Goal: Transaction & Acquisition: Book appointment/travel/reservation

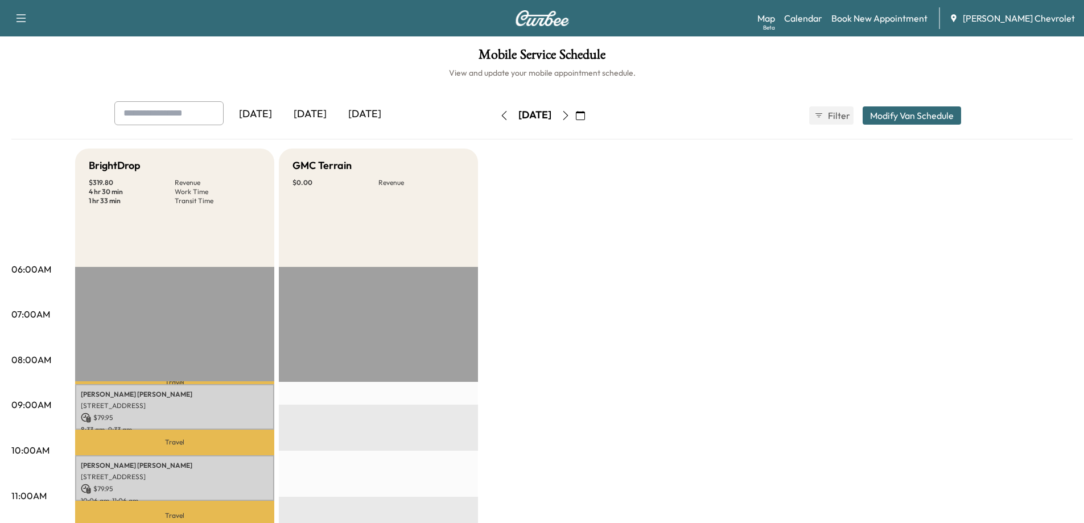
click at [570, 114] on icon "button" at bounding box center [565, 115] width 9 height 9
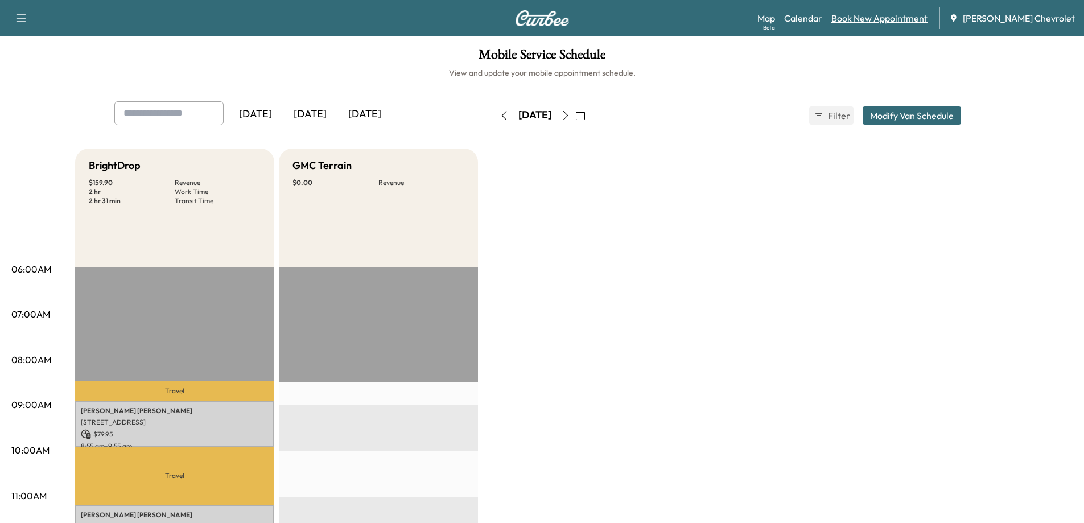
click at [873, 23] on link "Book New Appointment" at bounding box center [880, 18] width 96 height 14
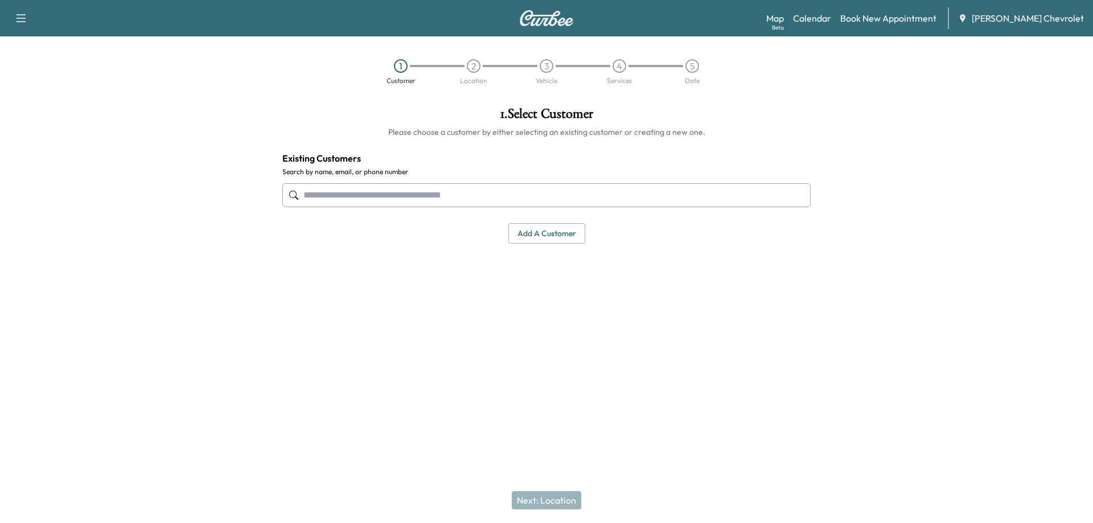
click at [538, 197] on input "text" at bounding box center [546, 195] width 528 height 24
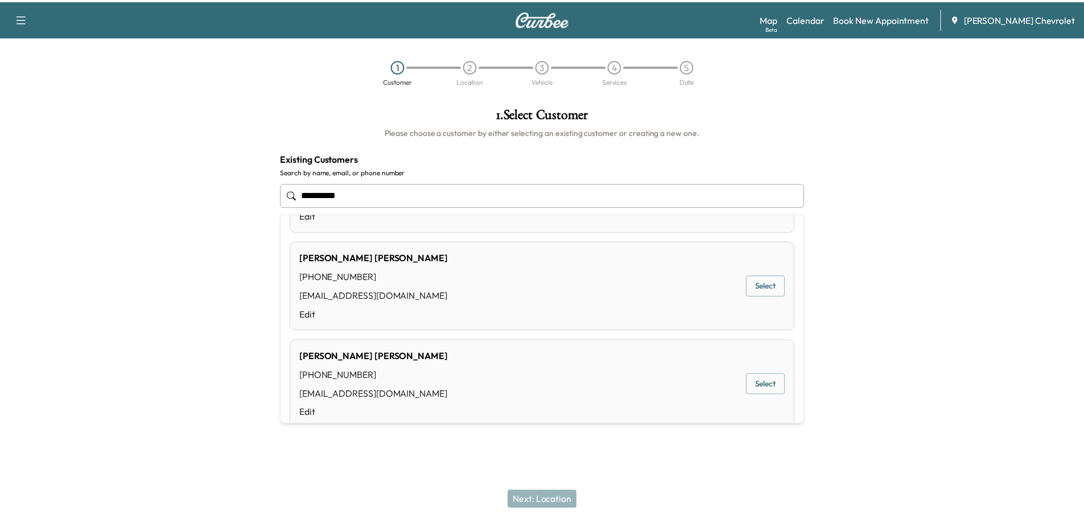
scroll to position [171, 0]
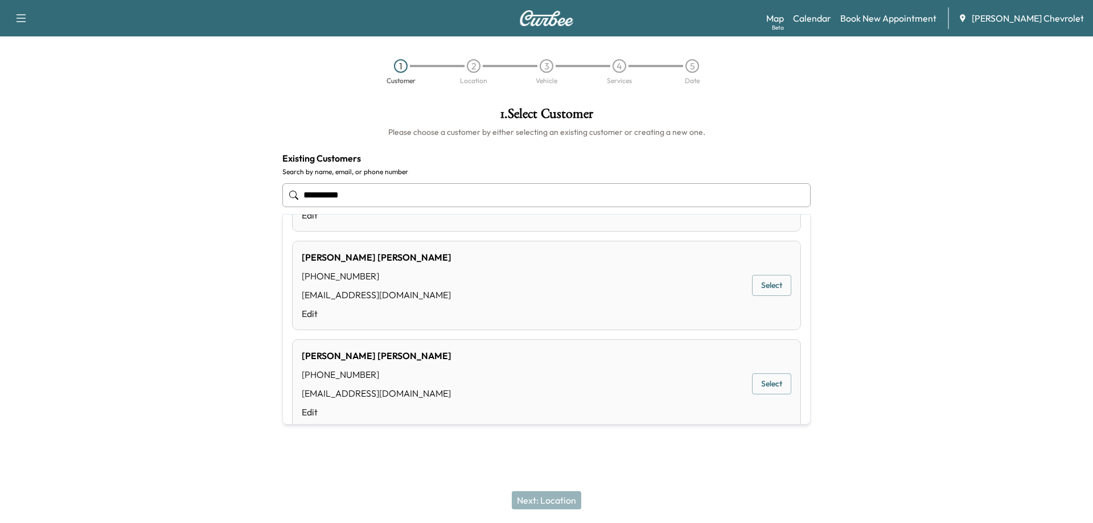
click at [760, 389] on button "Select" at bounding box center [771, 383] width 39 height 21
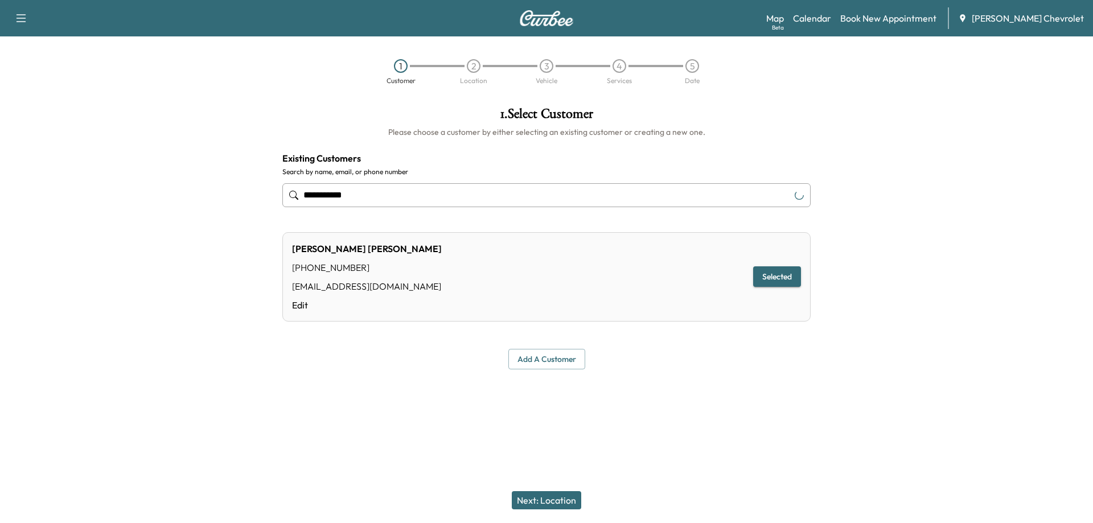
type input "**********"
click at [534, 498] on button "Next: Location" at bounding box center [546, 500] width 69 height 18
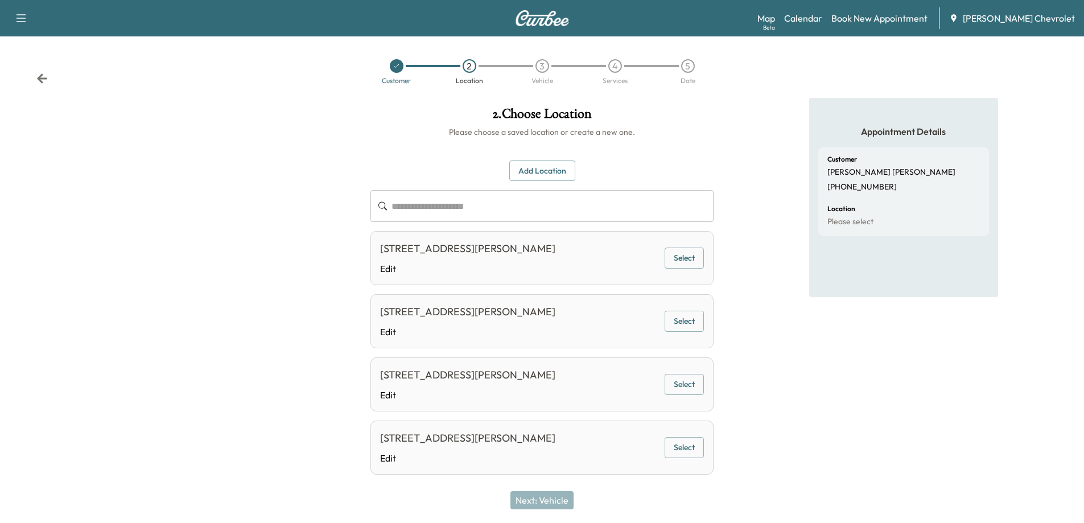
click at [687, 261] on button "Select" at bounding box center [684, 258] width 39 height 21
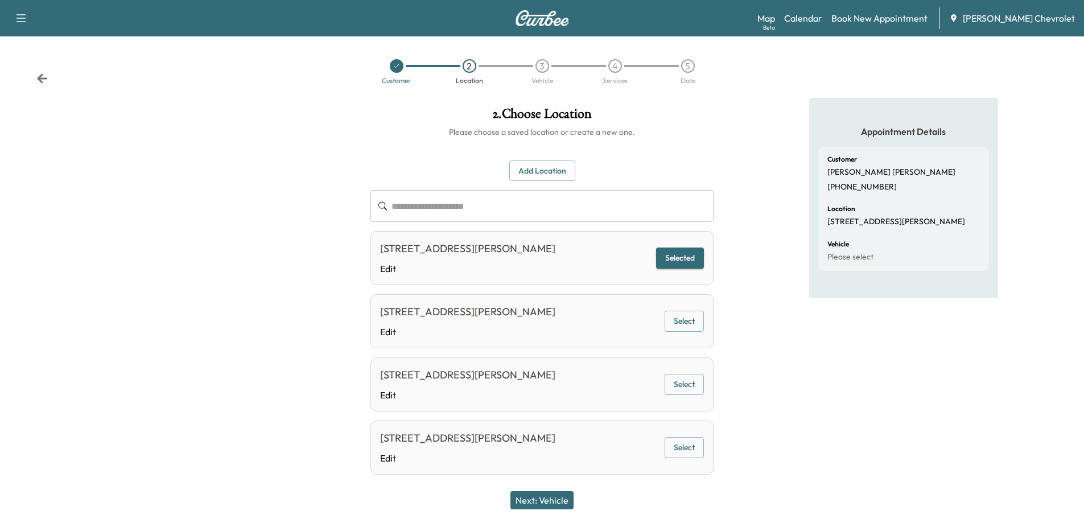
click at [546, 505] on button "Next: Vehicle" at bounding box center [542, 500] width 63 height 18
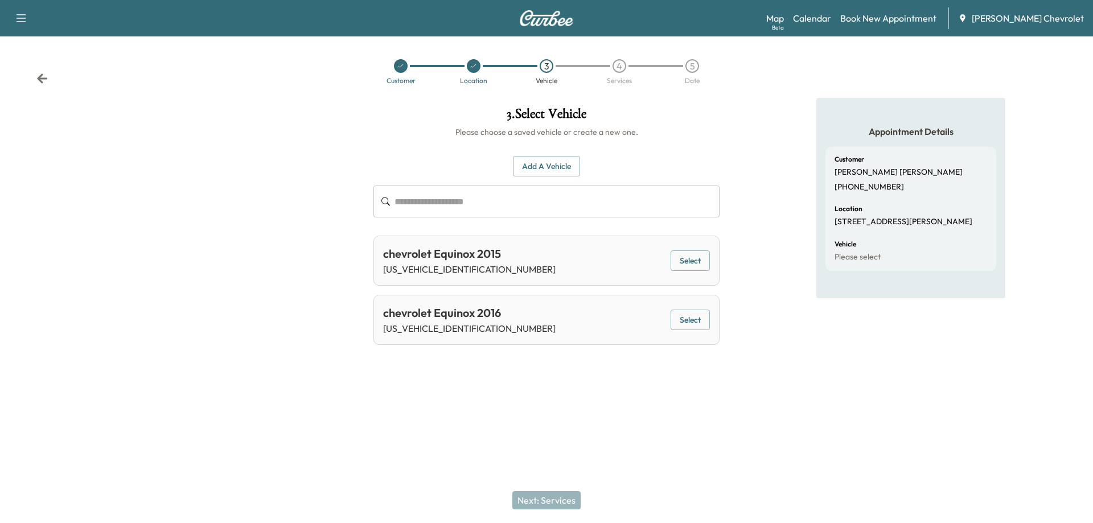
click at [685, 266] on button "Select" at bounding box center [690, 260] width 39 height 21
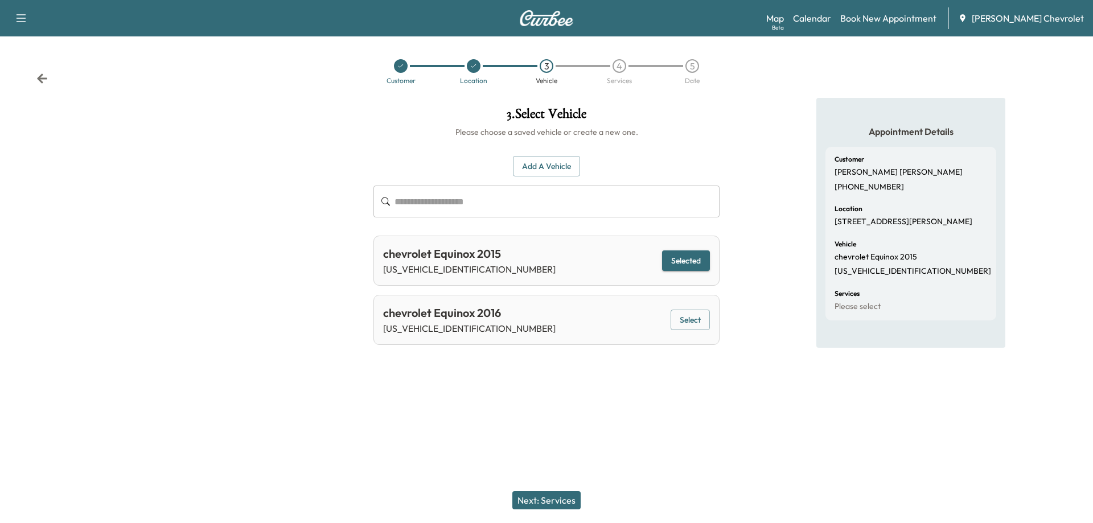
click at [558, 499] on button "Next: Services" at bounding box center [546, 500] width 68 height 18
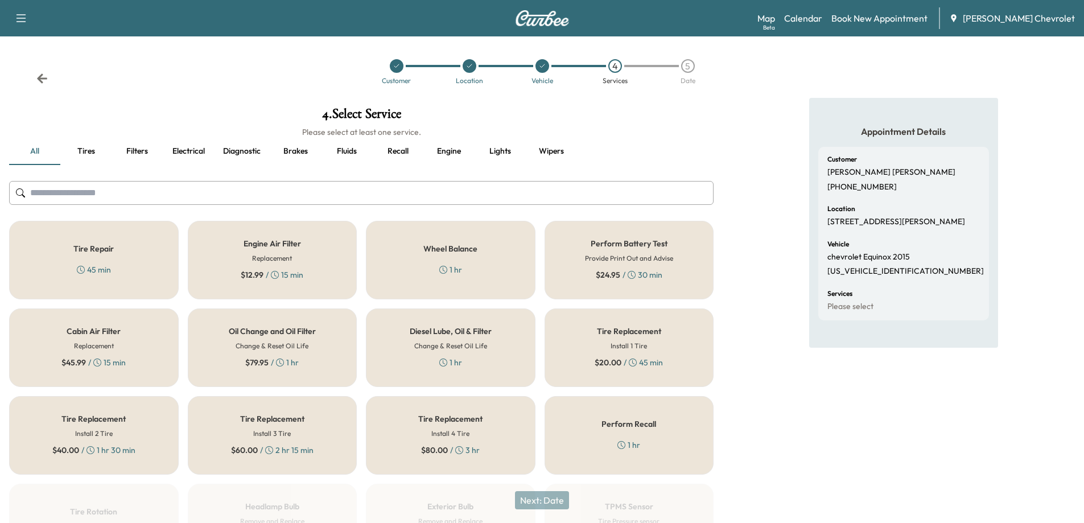
click at [305, 346] on h6 "Change & Reset Oil Life" at bounding box center [272, 346] width 73 height 10
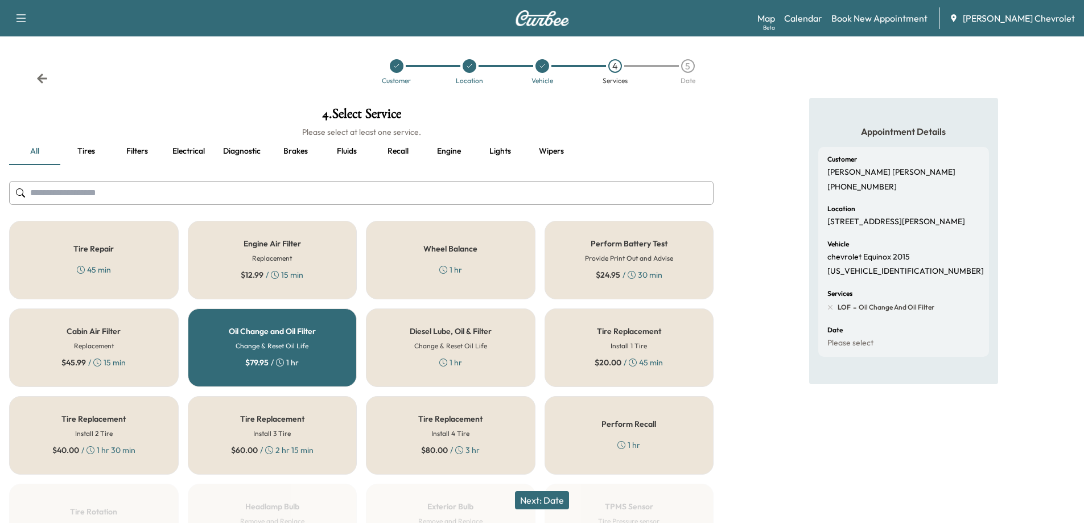
click at [534, 499] on button "Next: Date" at bounding box center [542, 500] width 54 height 18
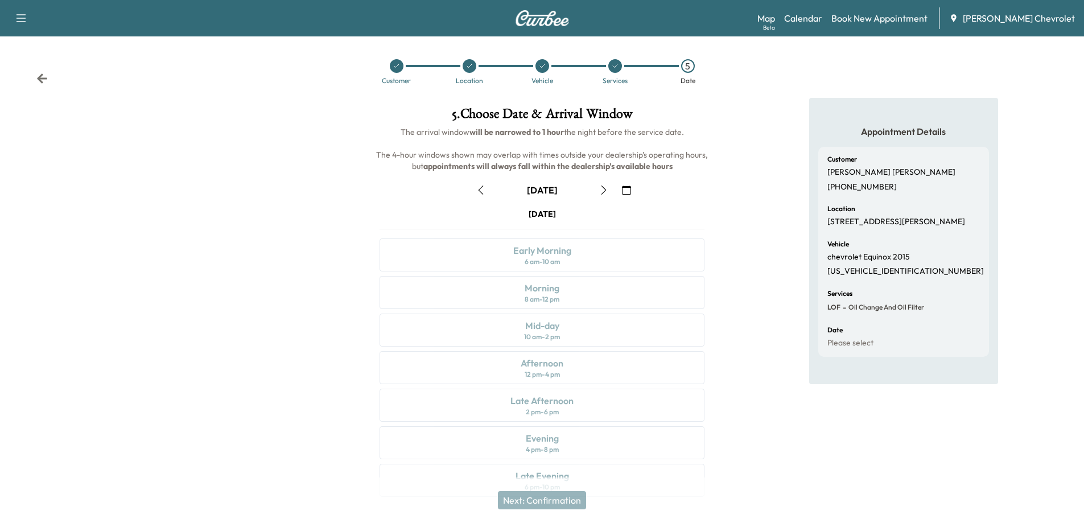
click at [598, 192] on button "button" at bounding box center [603, 190] width 19 height 18
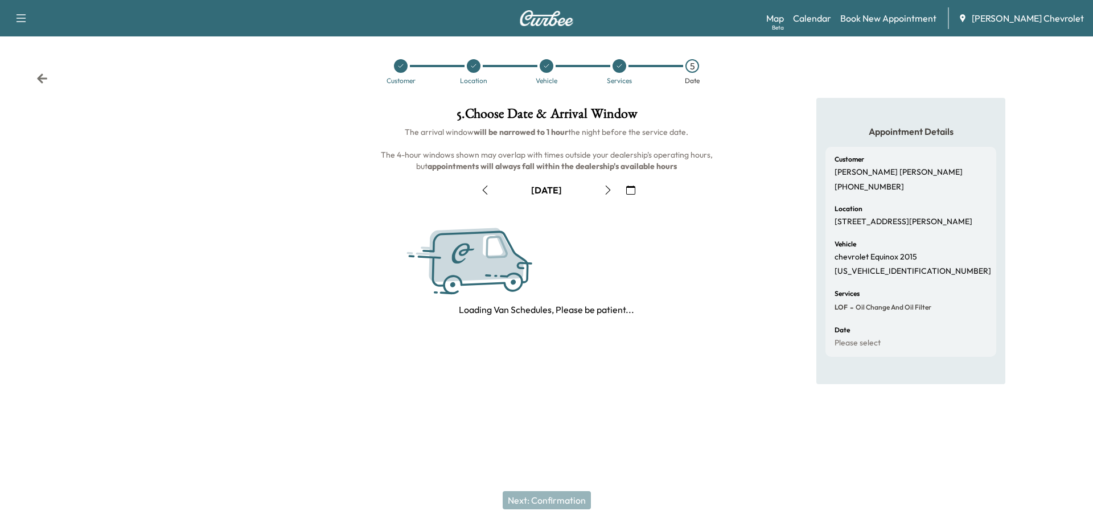
click at [598, 192] on button "button" at bounding box center [607, 190] width 19 height 18
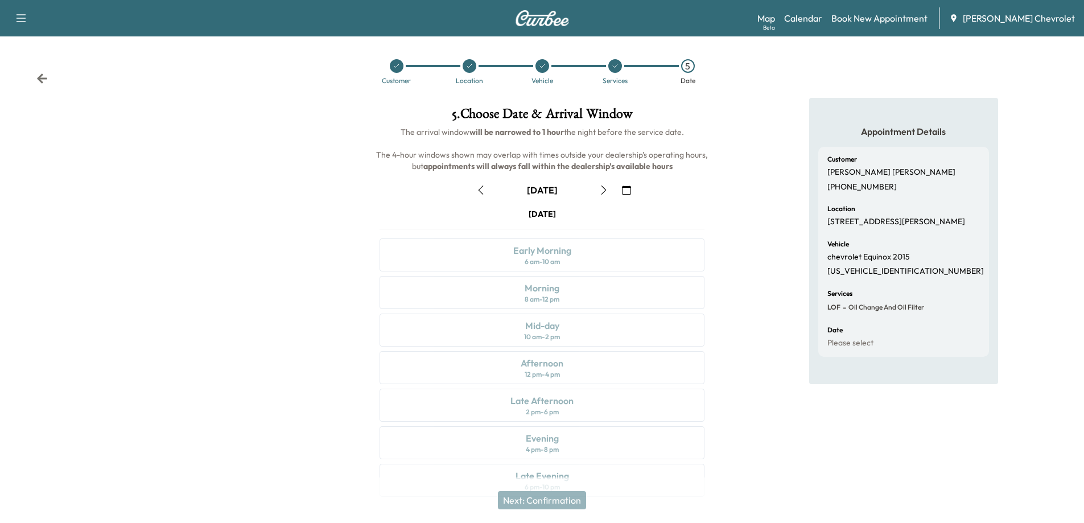
click at [602, 192] on icon "button" at bounding box center [603, 190] width 9 height 9
click at [602, 196] on button "button" at bounding box center [603, 190] width 19 height 18
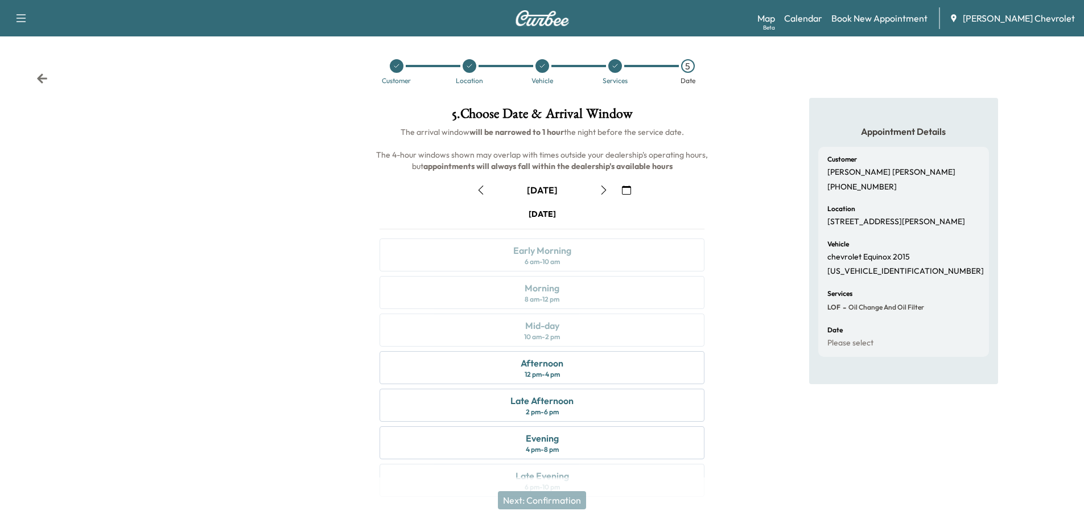
click at [602, 196] on button "button" at bounding box center [603, 190] width 19 height 18
click at [603, 192] on icon "button" at bounding box center [603, 190] width 9 height 9
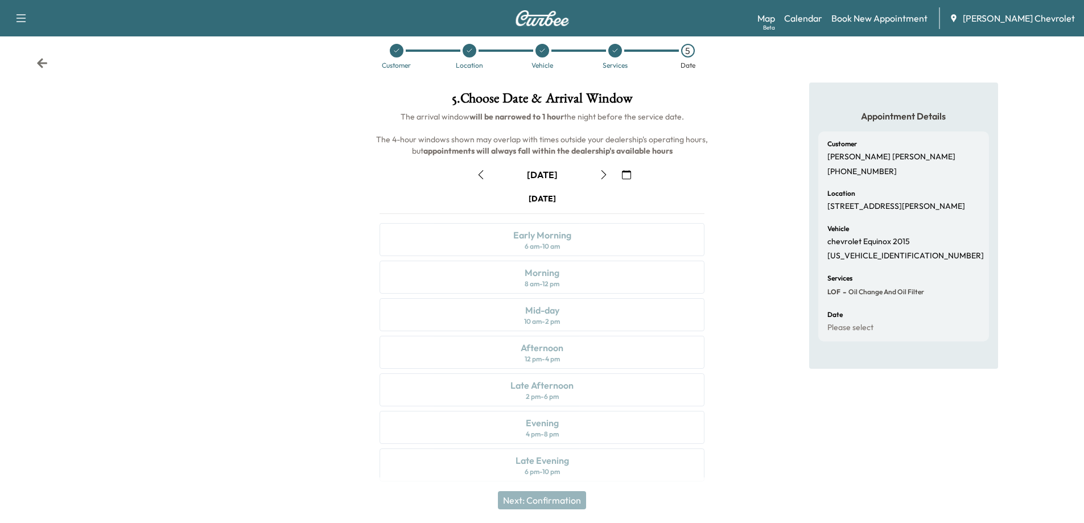
scroll to position [24, 0]
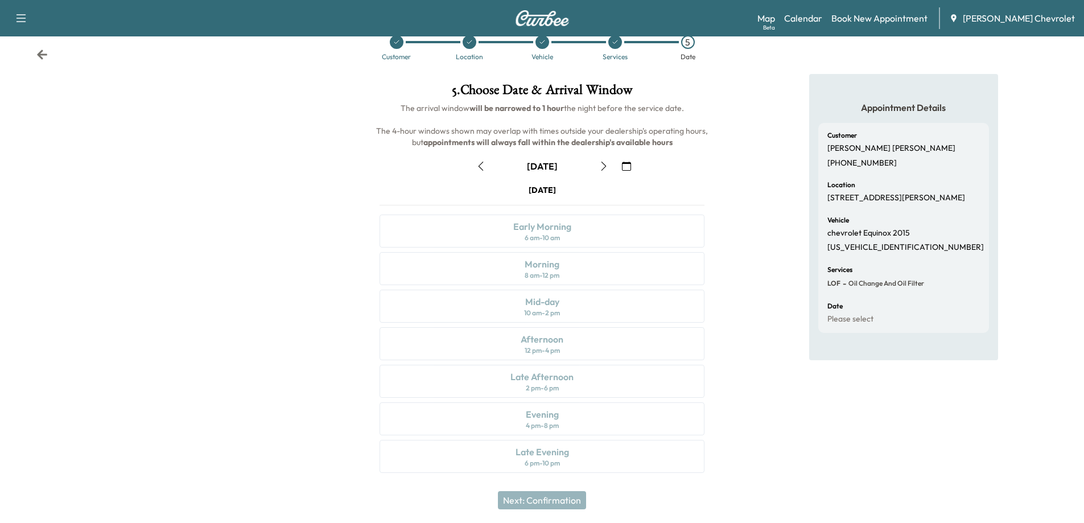
click at [604, 171] on button "button" at bounding box center [603, 166] width 19 height 18
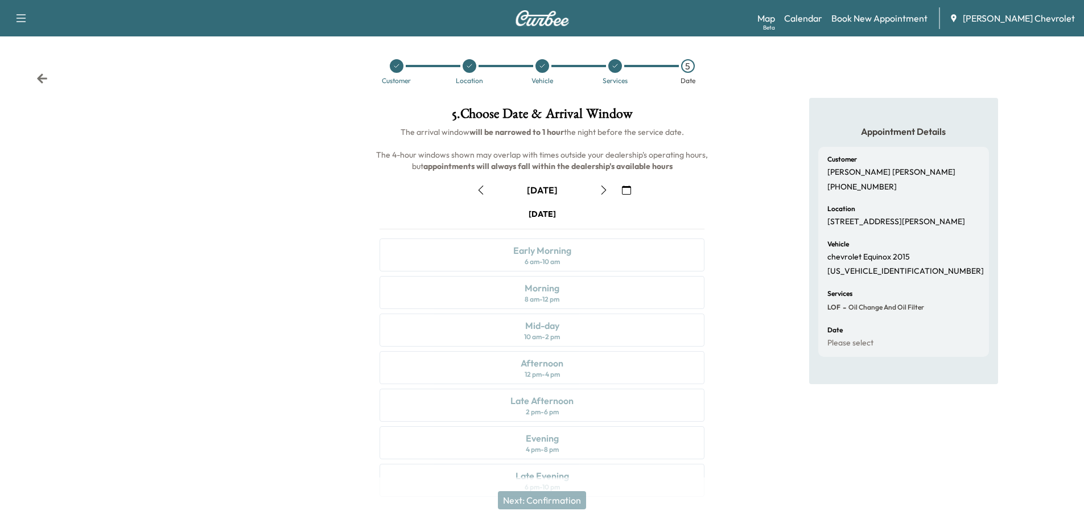
click at [602, 190] on icon "button" at bounding box center [603, 190] width 9 height 9
click at [608, 193] on button "button" at bounding box center [603, 190] width 19 height 18
click at [584, 377] on div "Afternoon 12 pm - 4 pm" at bounding box center [542, 367] width 325 height 33
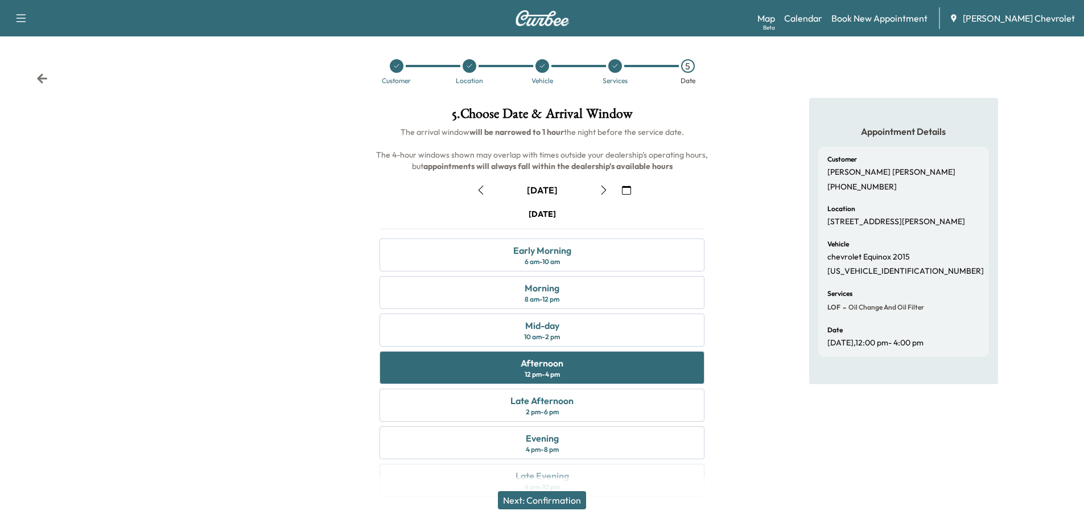
click at [578, 497] on button "Next: Confirmation" at bounding box center [542, 500] width 88 height 18
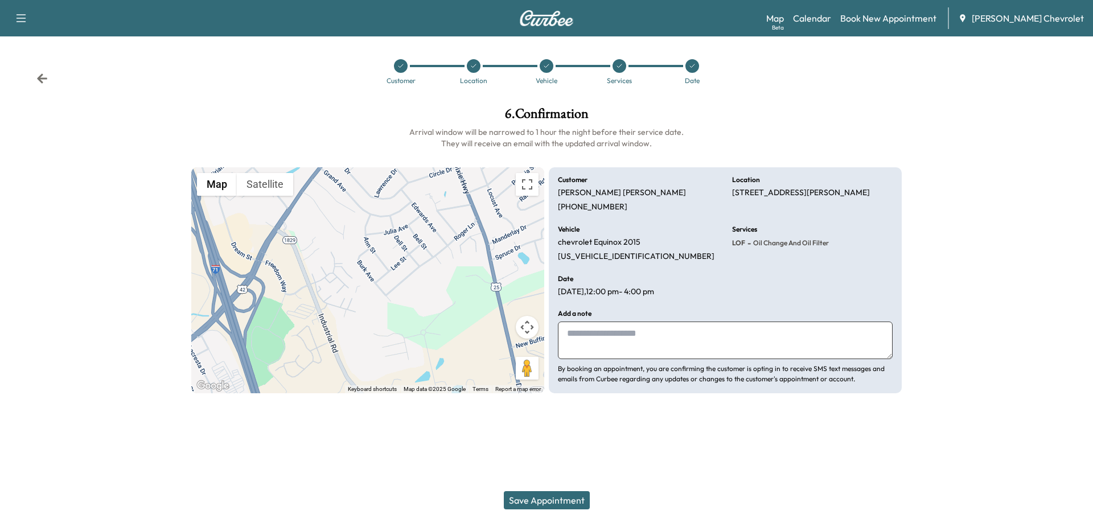
click at [556, 500] on button "Save Appointment" at bounding box center [547, 500] width 86 height 18
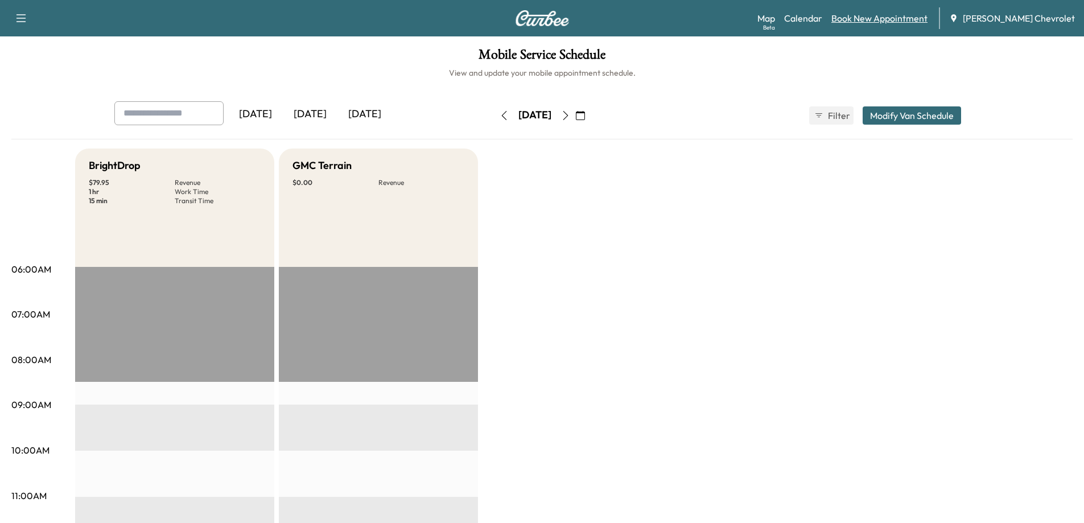
click at [871, 24] on link "Book New Appointment" at bounding box center [880, 18] width 96 height 14
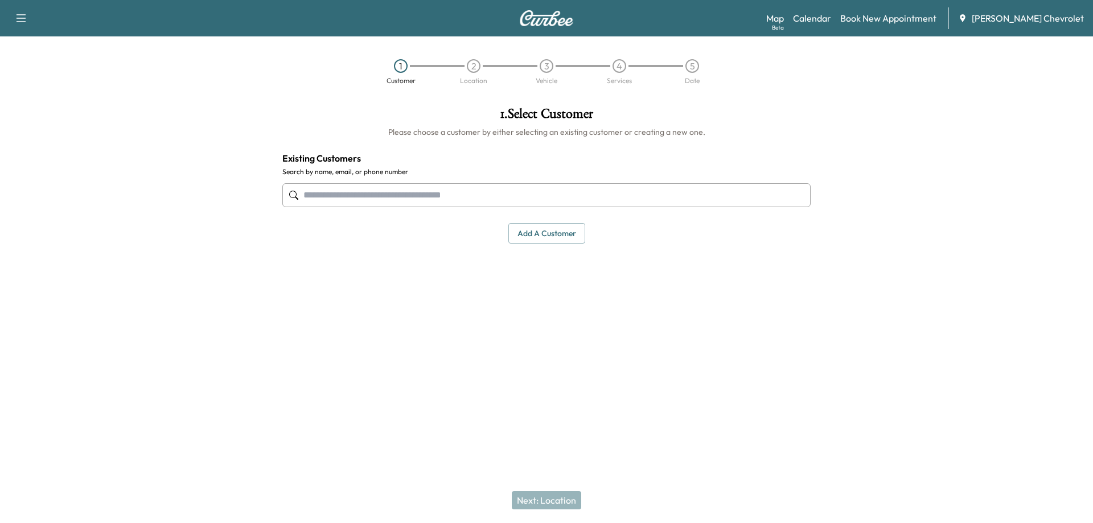
click at [598, 187] on input "text" at bounding box center [546, 195] width 528 height 24
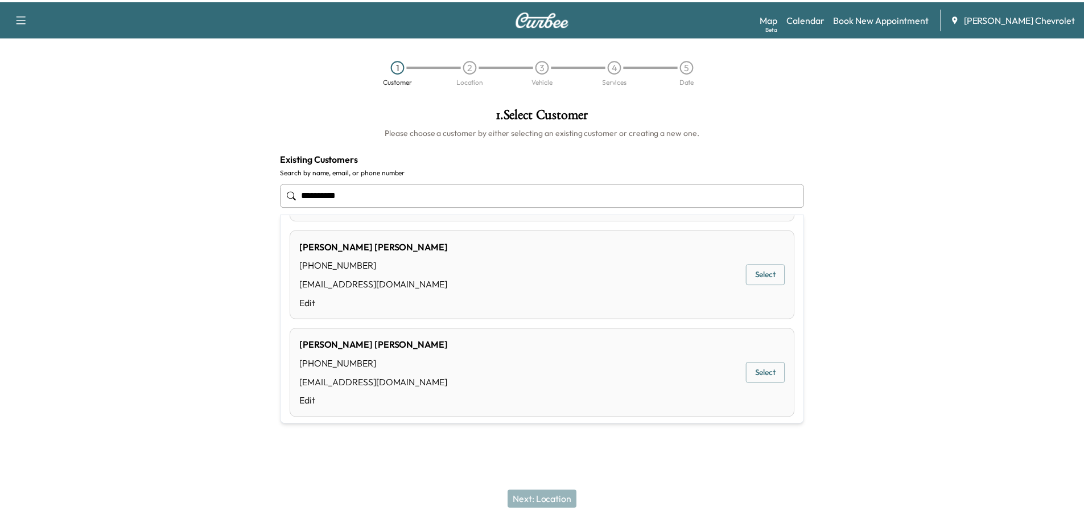
scroll to position [287, 0]
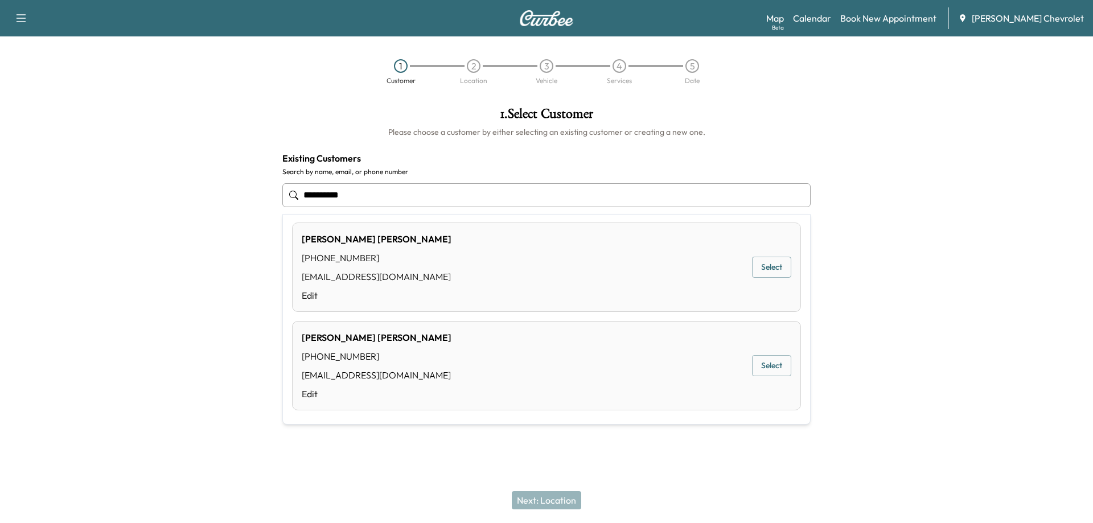
click at [752, 266] on button "Select" at bounding box center [771, 267] width 39 height 21
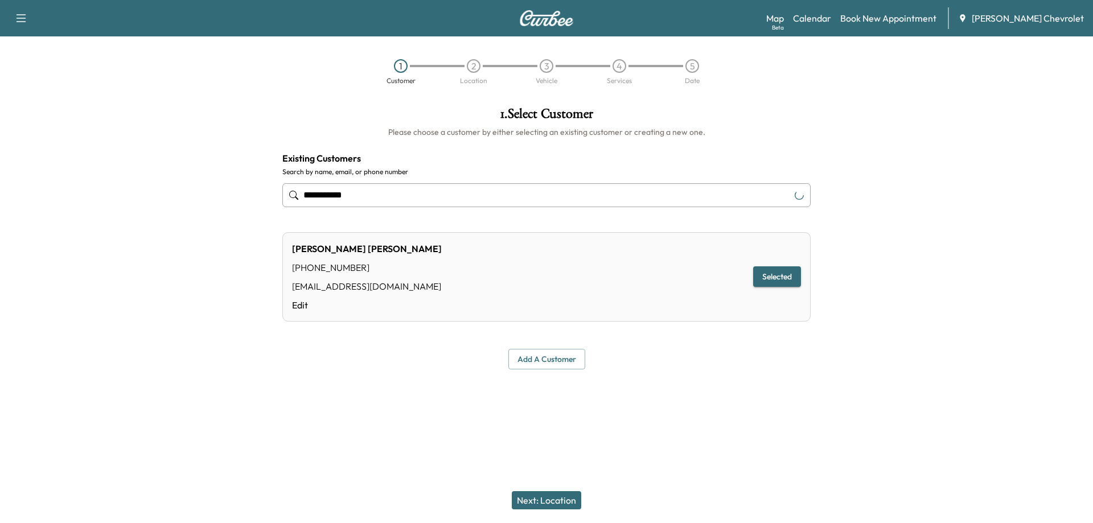
type input "**********"
click at [550, 497] on button "Next: Location" at bounding box center [546, 500] width 69 height 18
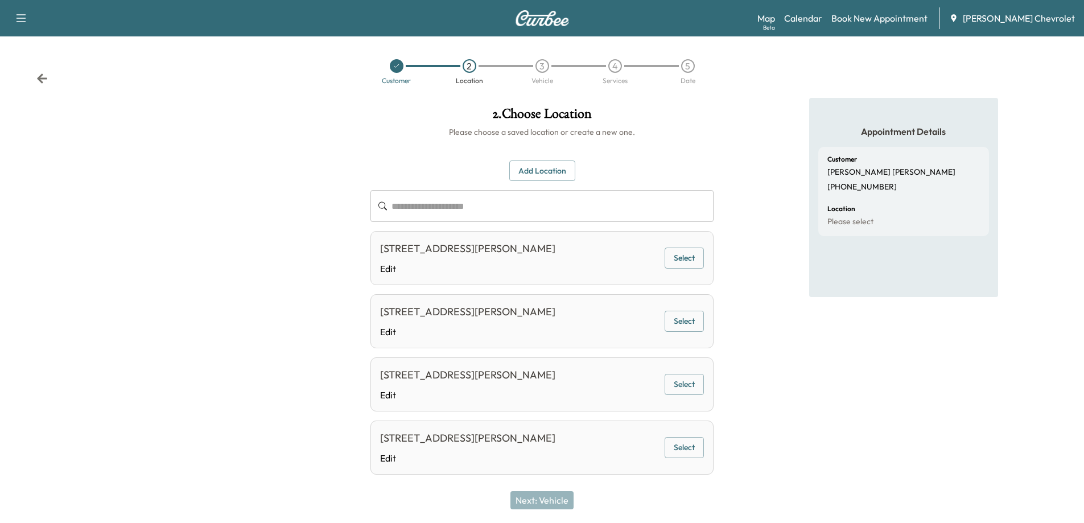
click at [692, 258] on button "Select" at bounding box center [684, 258] width 39 height 21
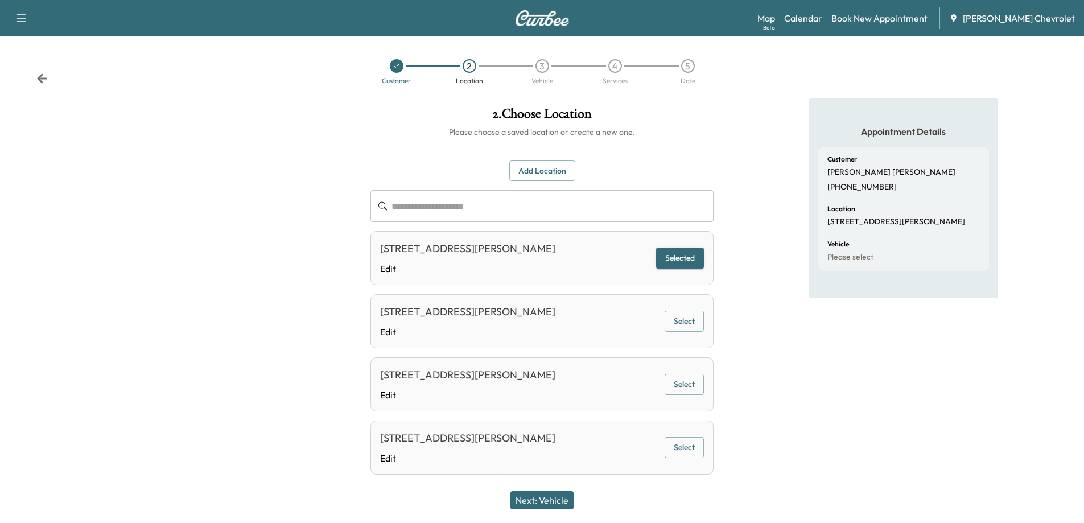
click at [549, 503] on button "Next: Vehicle" at bounding box center [542, 500] width 63 height 18
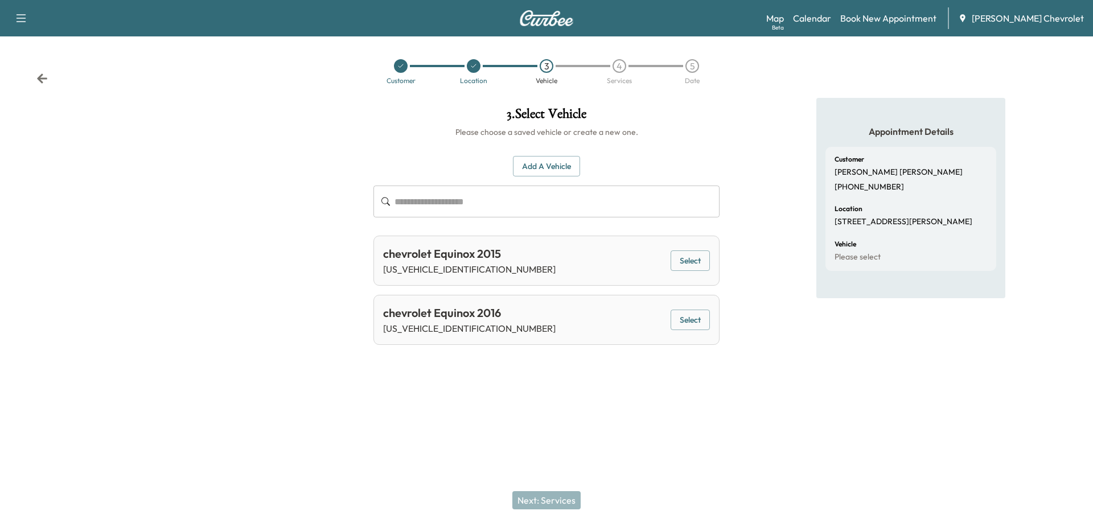
click at [693, 320] on button "Select" at bounding box center [690, 320] width 39 height 21
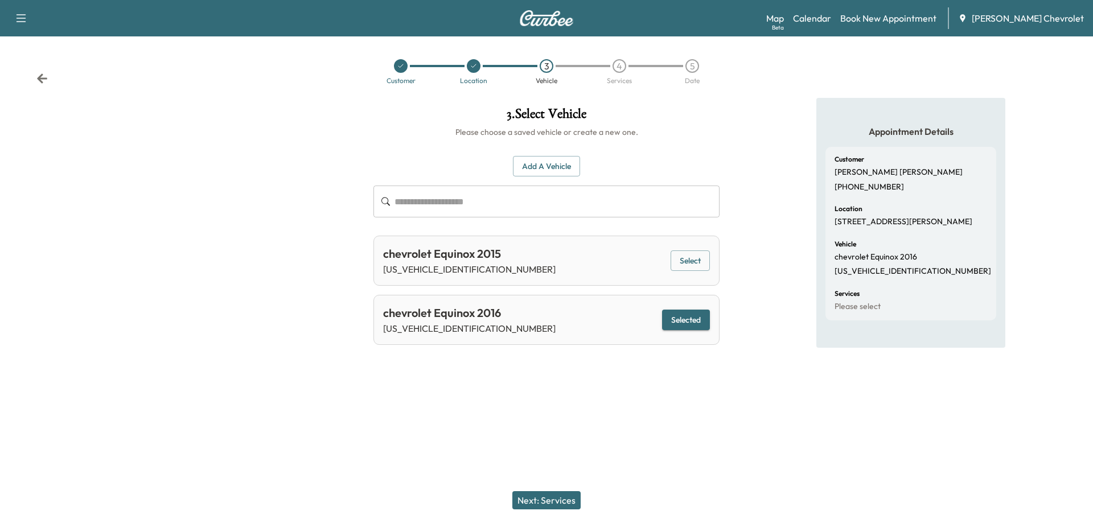
click at [554, 498] on button "Next: Services" at bounding box center [546, 500] width 68 height 18
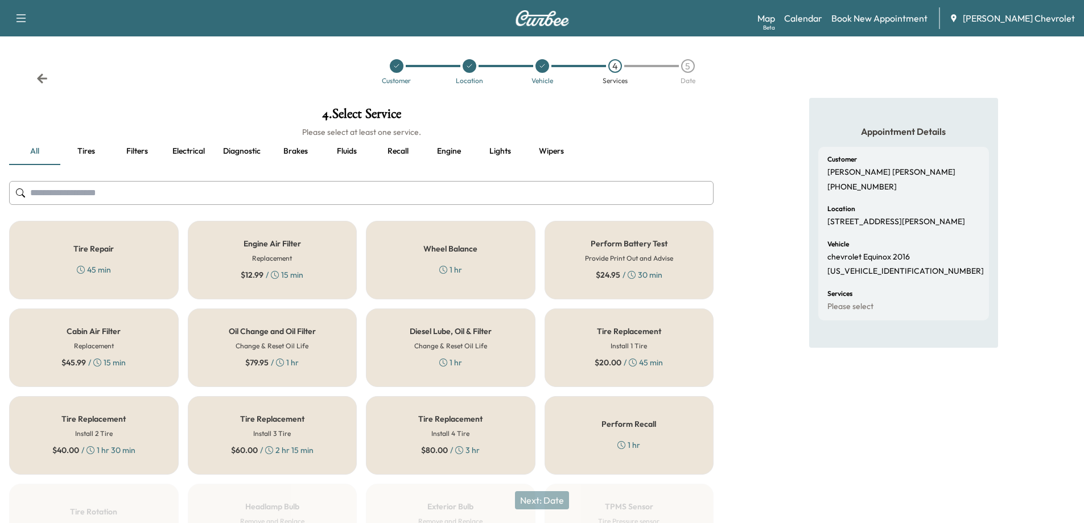
click at [301, 365] on div "Oil Change and Oil Filter Change & Reset Oil Life $ 79.95 / 1 hr" at bounding box center [273, 348] width 170 height 79
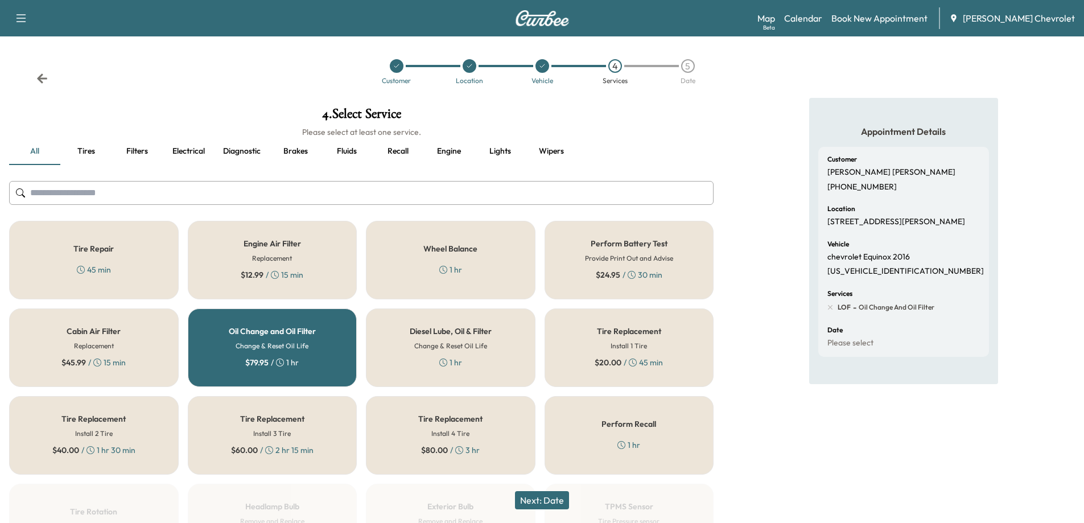
click at [541, 502] on button "Next: Date" at bounding box center [542, 500] width 54 height 18
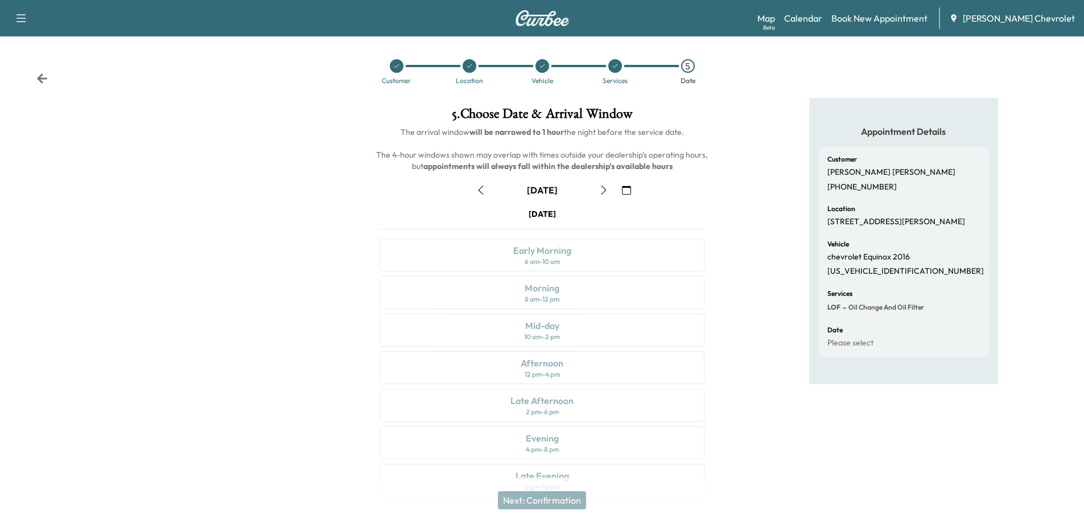
click at [603, 190] on icon "button" at bounding box center [603, 190] width 9 height 9
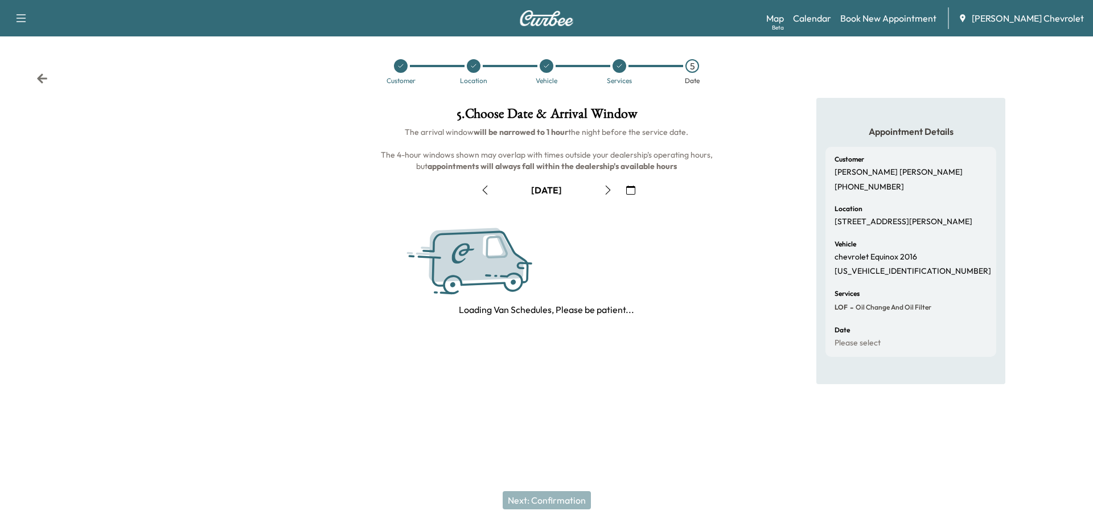
click at [603, 190] on icon "button" at bounding box center [607, 190] width 9 height 9
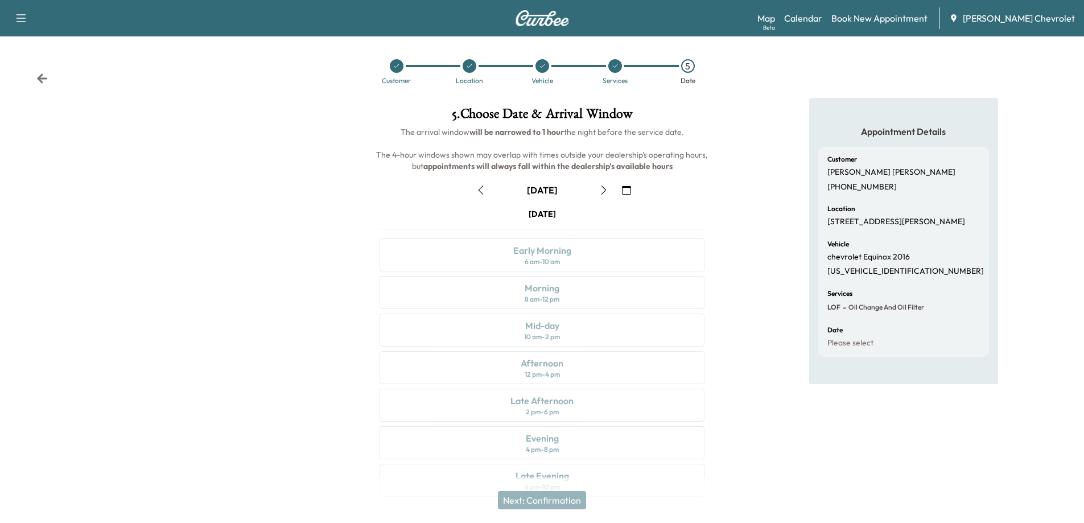
click at [603, 190] on icon "button" at bounding box center [603, 190] width 9 height 9
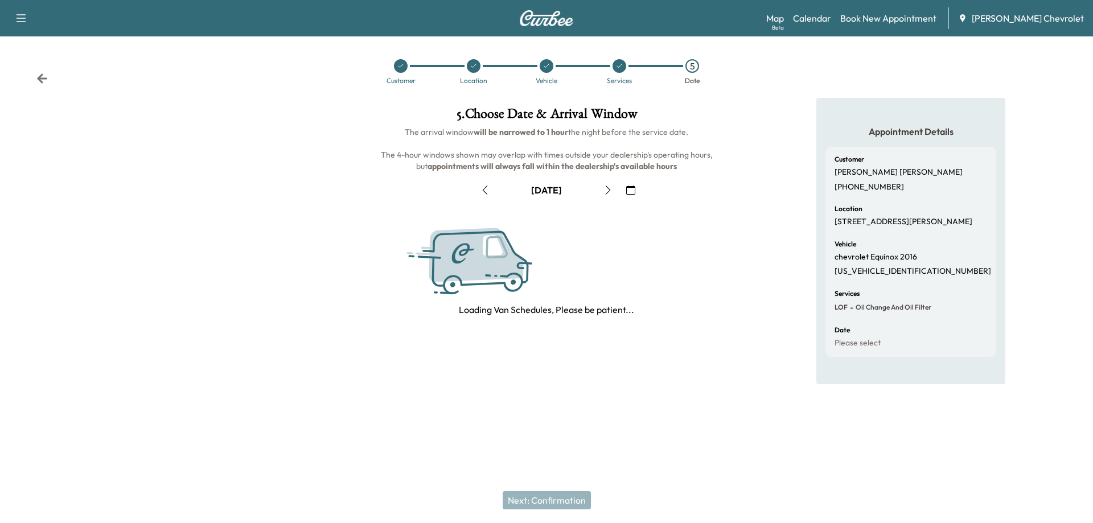
click at [603, 190] on button "button" at bounding box center [607, 190] width 19 height 18
click at [603, 190] on icon "button" at bounding box center [607, 190] width 9 height 9
click at [603, 190] on button "button" at bounding box center [603, 190] width 19 height 18
click at [603, 190] on button "button" at bounding box center [607, 190] width 19 height 18
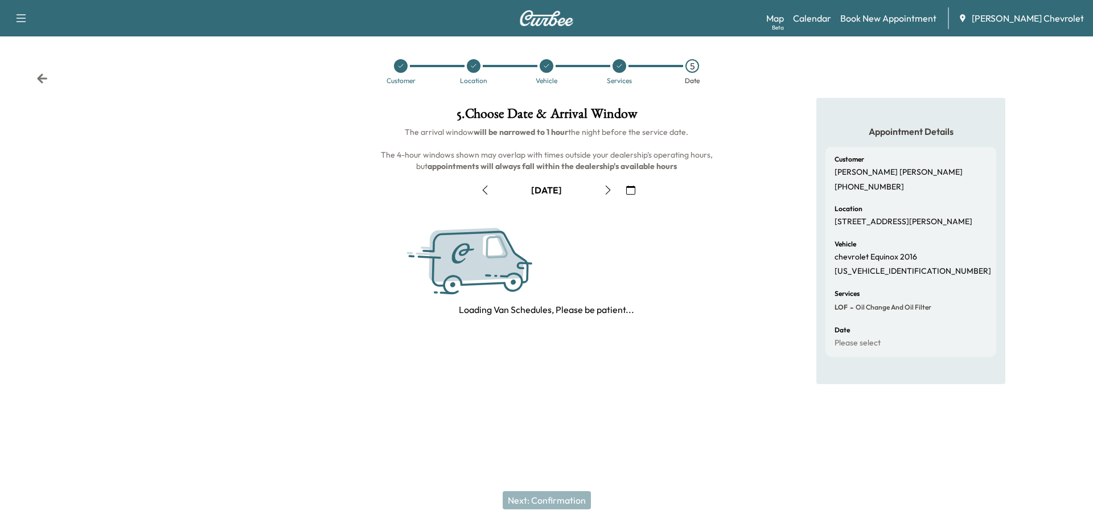
click at [603, 190] on button "button" at bounding box center [607, 190] width 19 height 18
click at [603, 190] on icon "button" at bounding box center [607, 190] width 9 height 9
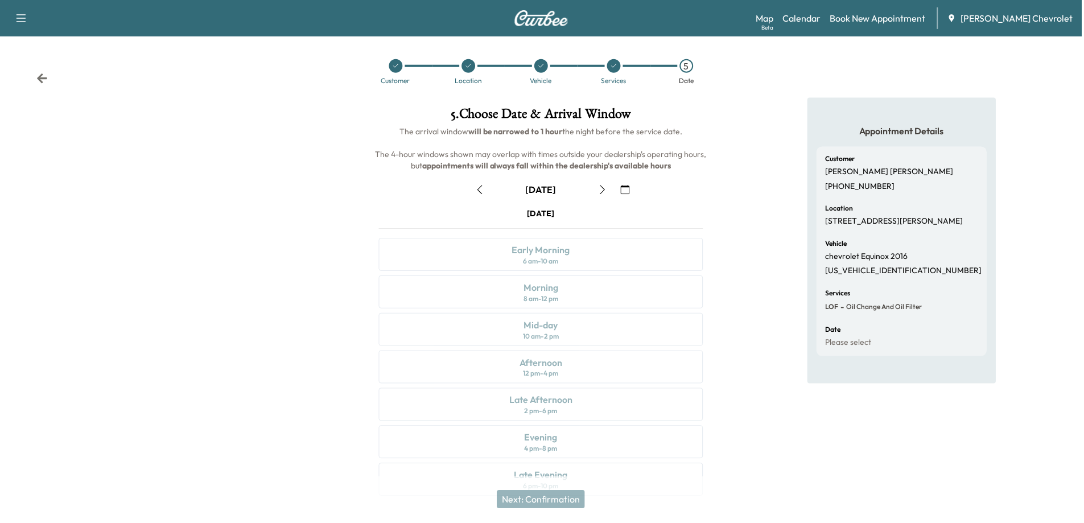
click at [603, 190] on icon "button" at bounding box center [603, 190] width 9 height 9
click at [567, 372] on div "Afternoon 12 pm - 4 pm" at bounding box center [542, 367] width 325 height 33
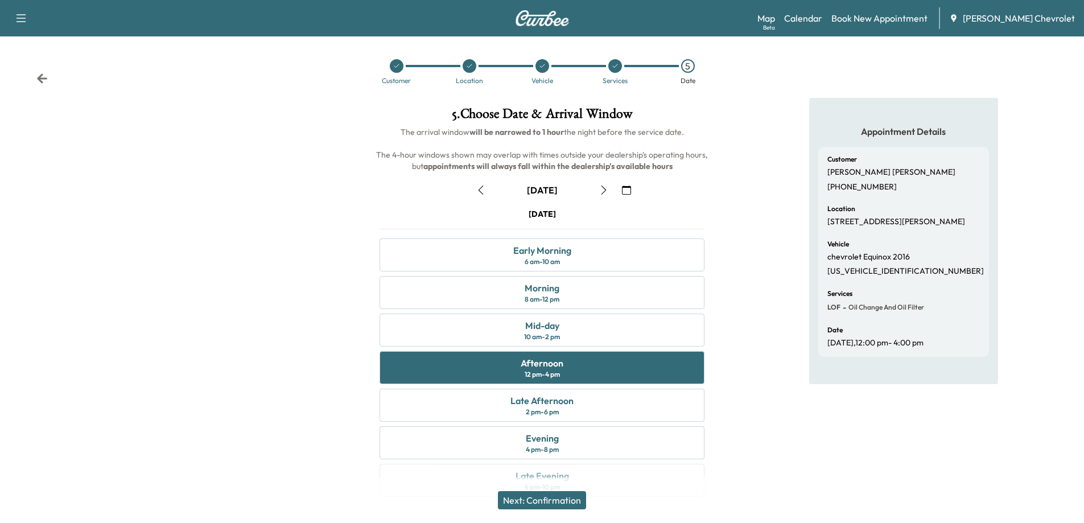
click at [557, 497] on button "Next: Confirmation" at bounding box center [542, 500] width 88 height 18
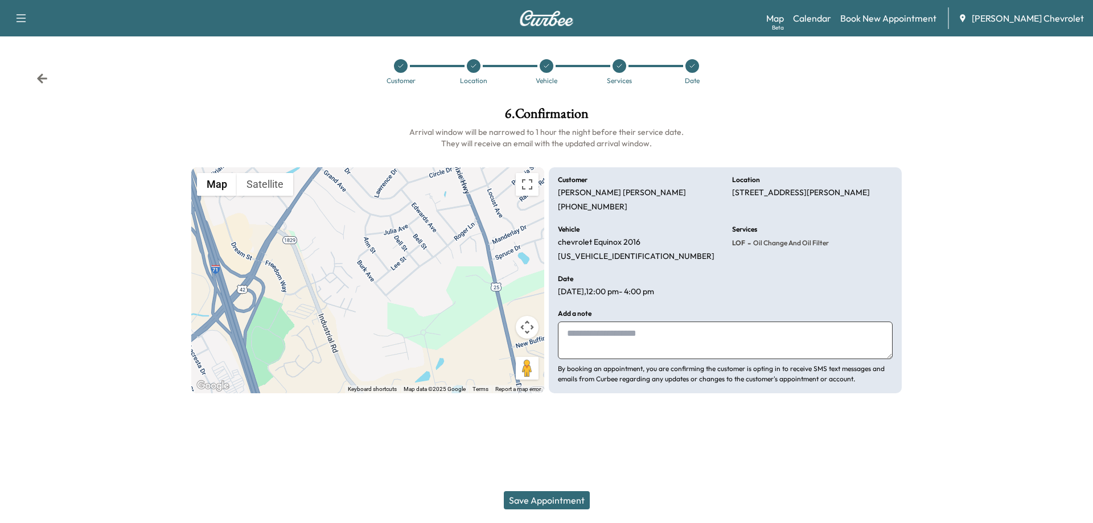
click at [560, 502] on button "Save Appointment" at bounding box center [547, 500] width 86 height 18
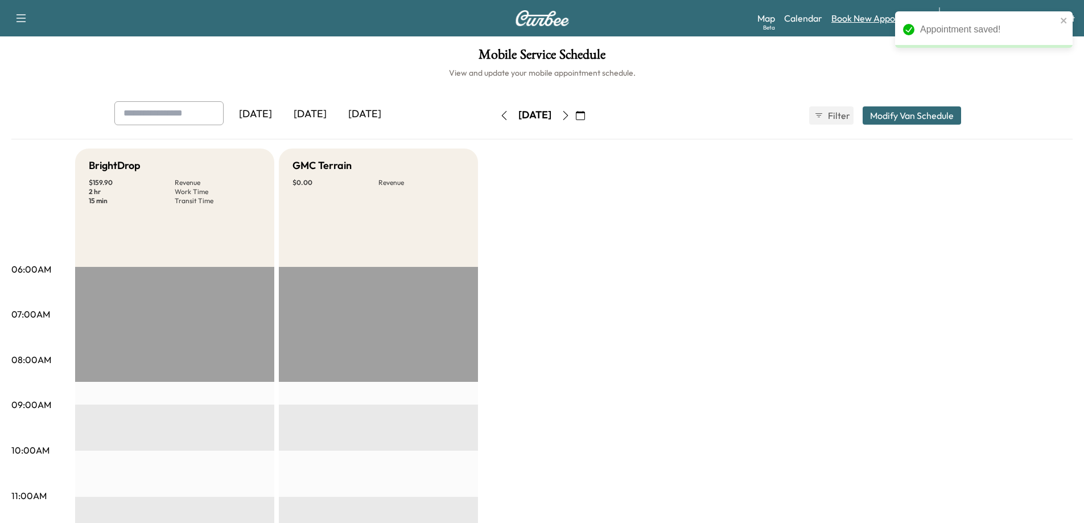
click at [872, 17] on link "Book New Appointment" at bounding box center [880, 18] width 96 height 14
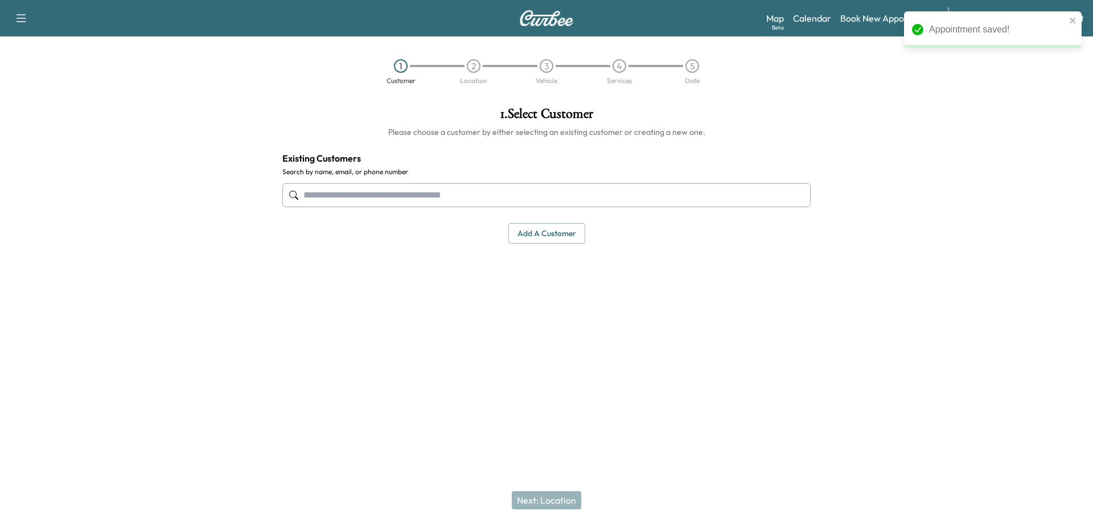
paste input "**********"
type input "**********"
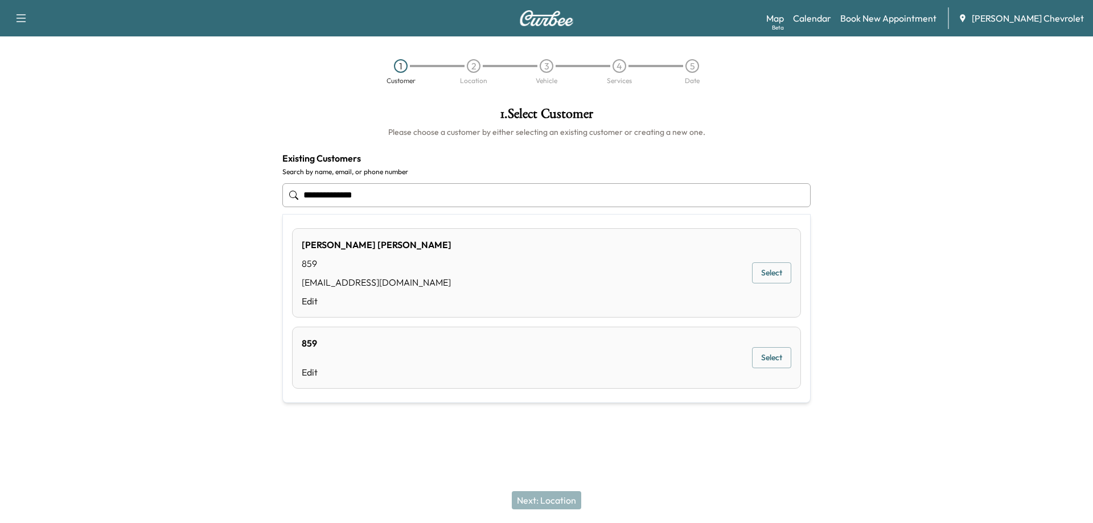
drag, startPoint x: 379, startPoint y: 193, endPoint x: 230, endPoint y: 197, distance: 149.2
click at [230, 197] on div "**********" at bounding box center [546, 229] width 1093 height 262
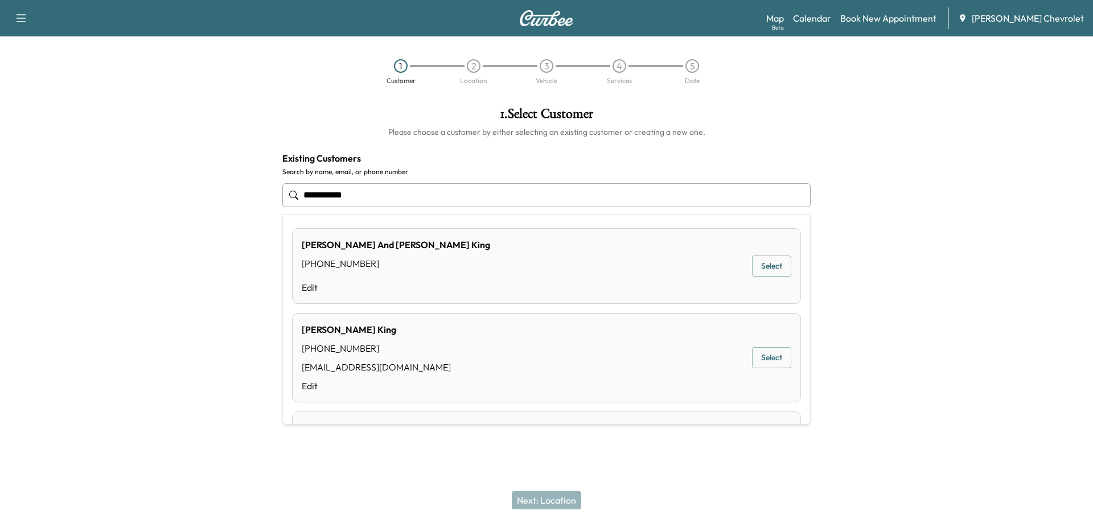
click at [779, 357] on button "Select" at bounding box center [771, 357] width 39 height 21
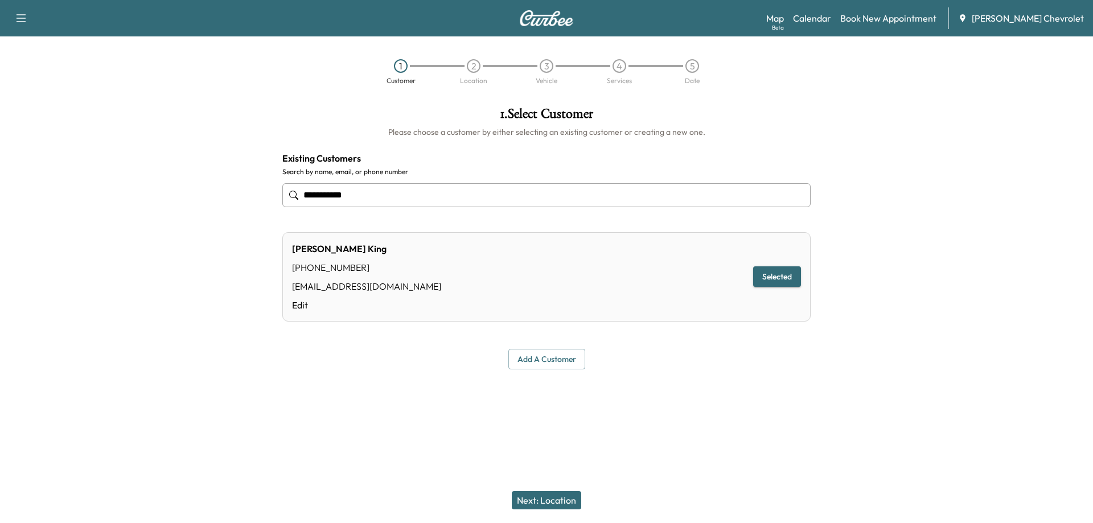
type input "**********"
click at [557, 500] on button "Next: Location" at bounding box center [546, 500] width 69 height 18
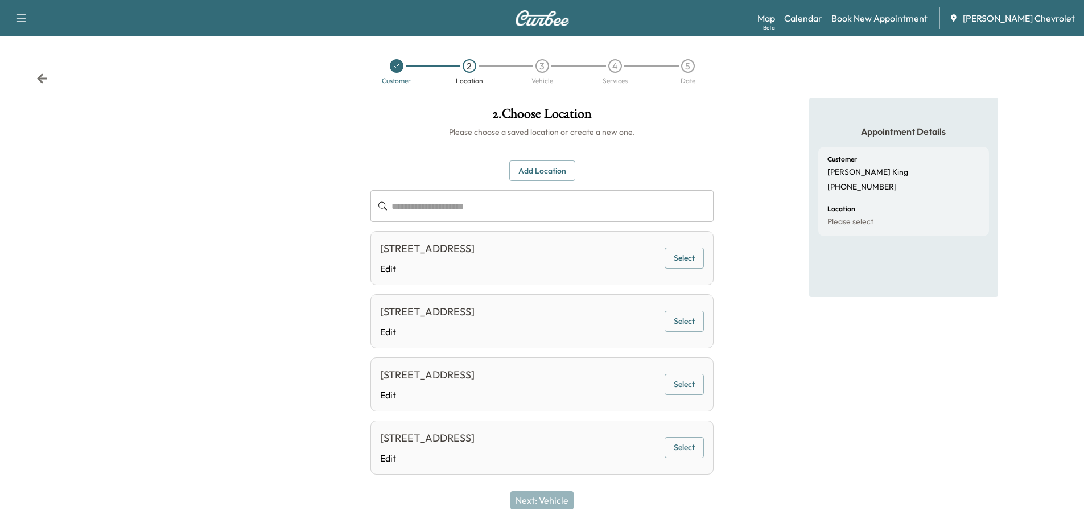
click at [689, 262] on button "Select" at bounding box center [684, 258] width 39 height 21
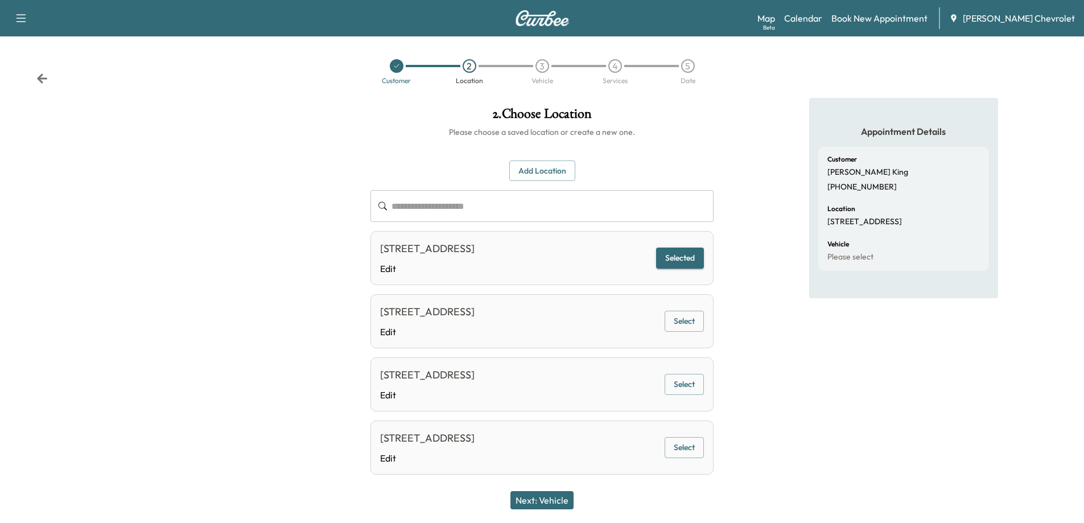
click at [548, 502] on button "Next: Vehicle" at bounding box center [542, 500] width 63 height 18
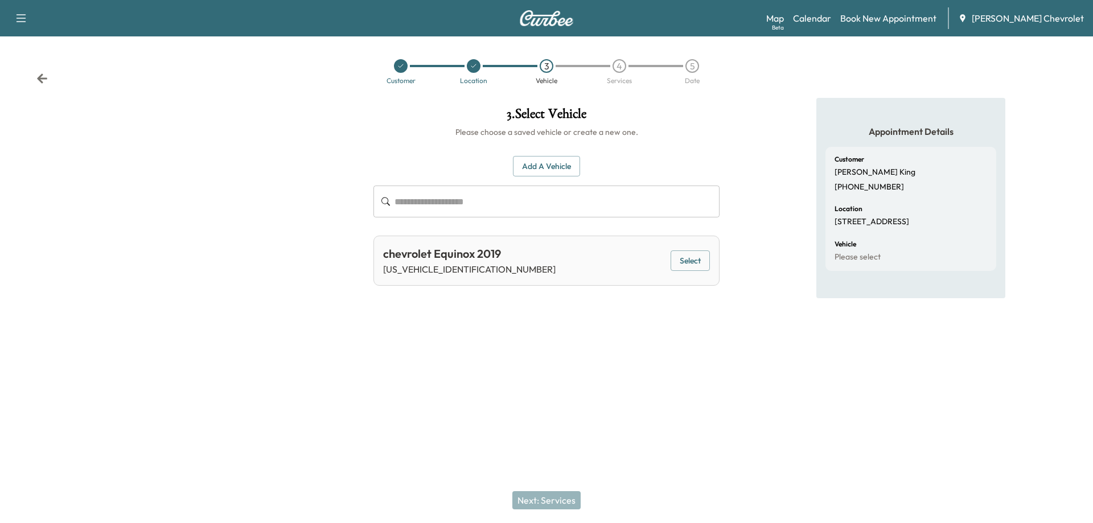
click at [697, 258] on button "Select" at bounding box center [690, 260] width 39 height 21
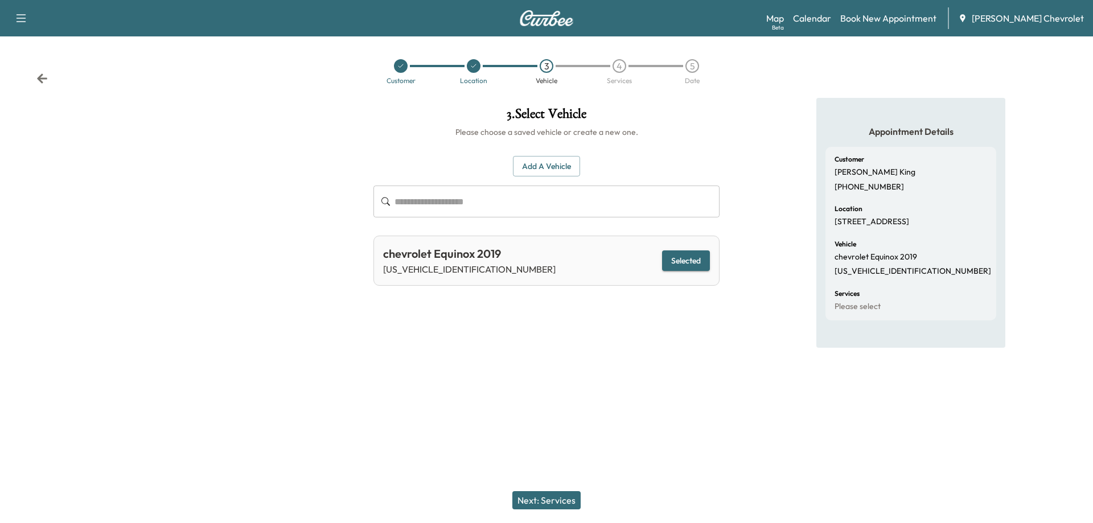
click at [562, 505] on button "Next: Services" at bounding box center [546, 500] width 68 height 18
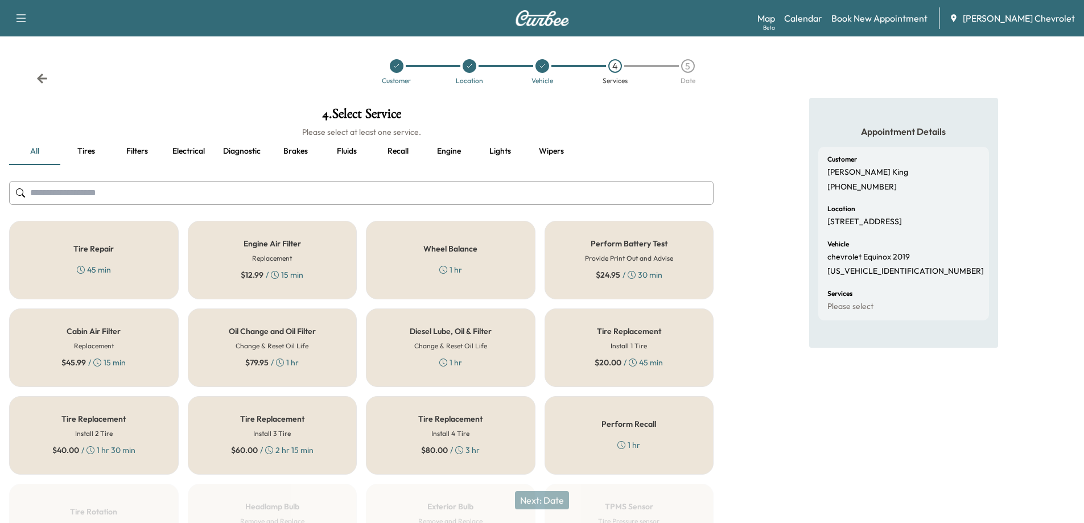
click at [290, 369] on div "Oil Change and Oil Filter Change & Reset Oil Life $ 79.95 / 1 hr" at bounding box center [273, 348] width 170 height 79
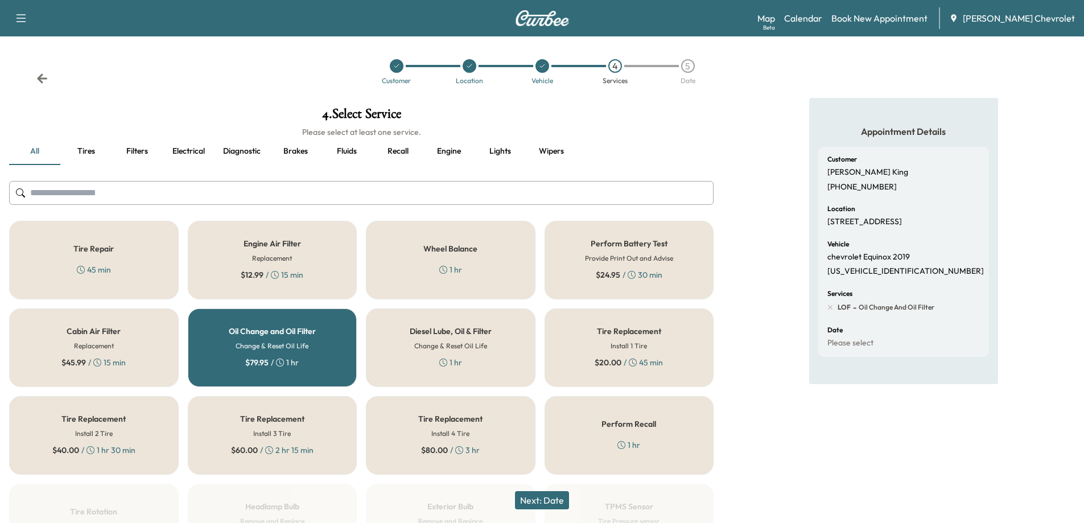
click at [556, 503] on button "Next: Date" at bounding box center [542, 500] width 54 height 18
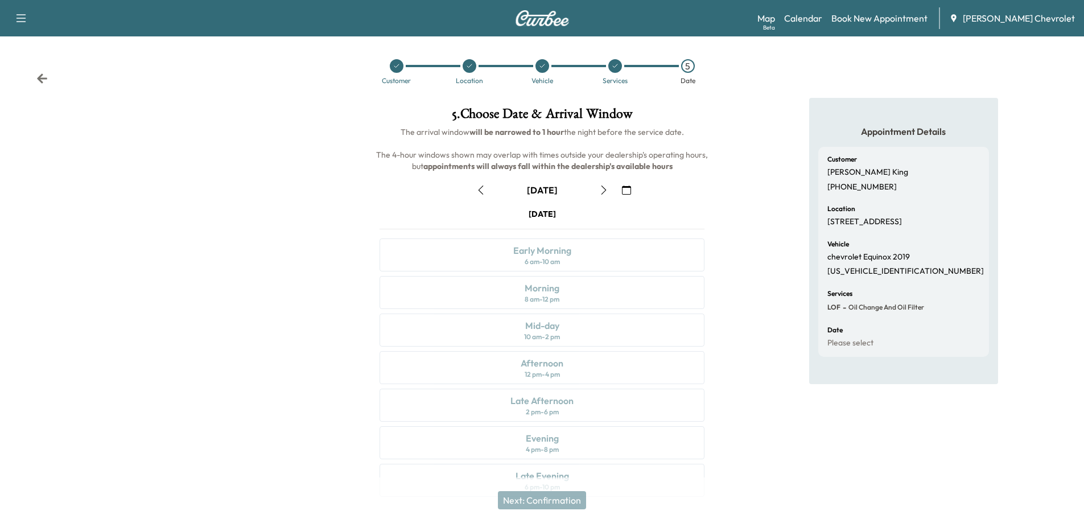
click at [603, 193] on icon "button" at bounding box center [603, 190] width 9 height 9
click at [604, 191] on icon "button" at bounding box center [603, 190] width 9 height 9
click at [604, 193] on icon "button" at bounding box center [603, 190] width 9 height 9
click at [604, 194] on icon "button" at bounding box center [603, 190] width 9 height 9
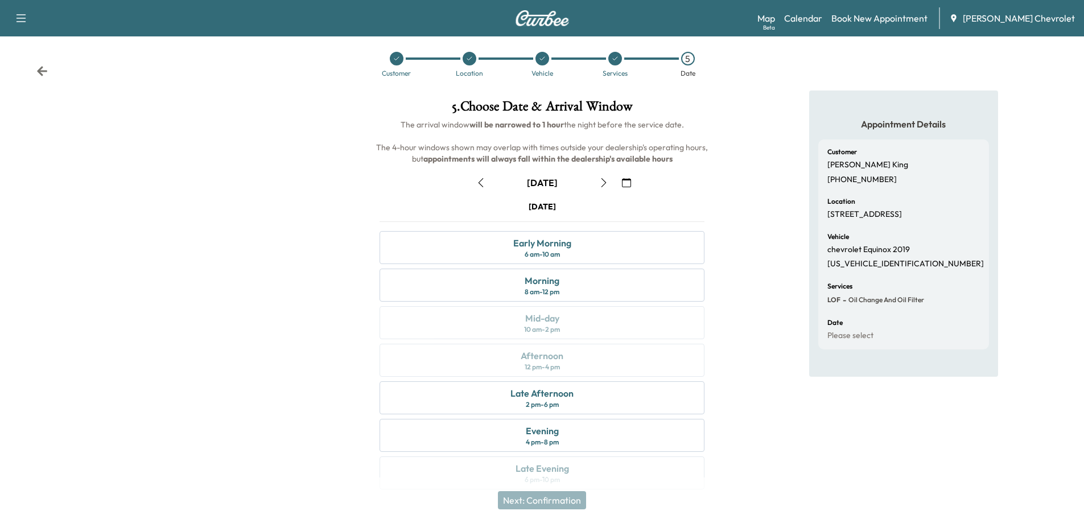
scroll to position [24, 0]
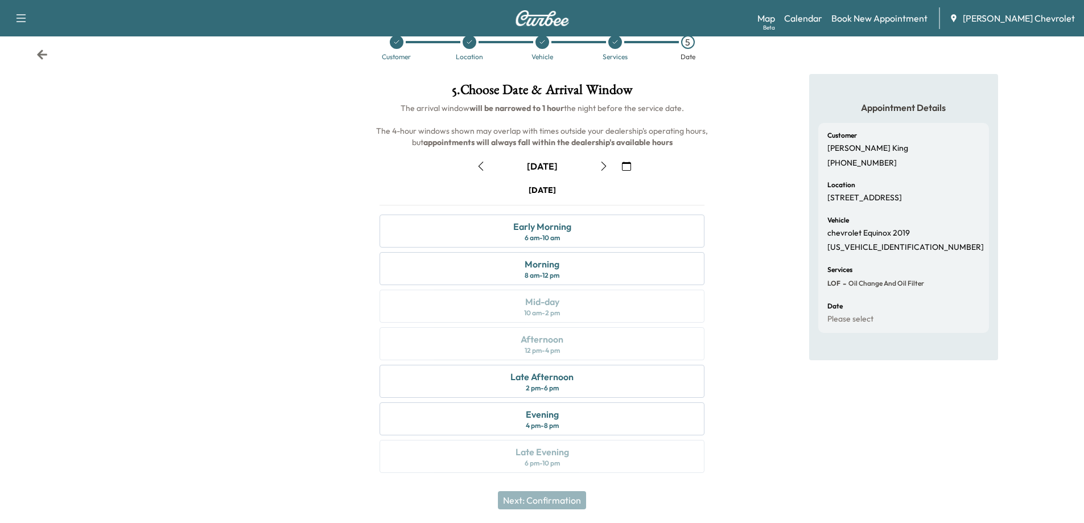
click at [601, 166] on icon "button" at bounding box center [603, 166] width 9 height 9
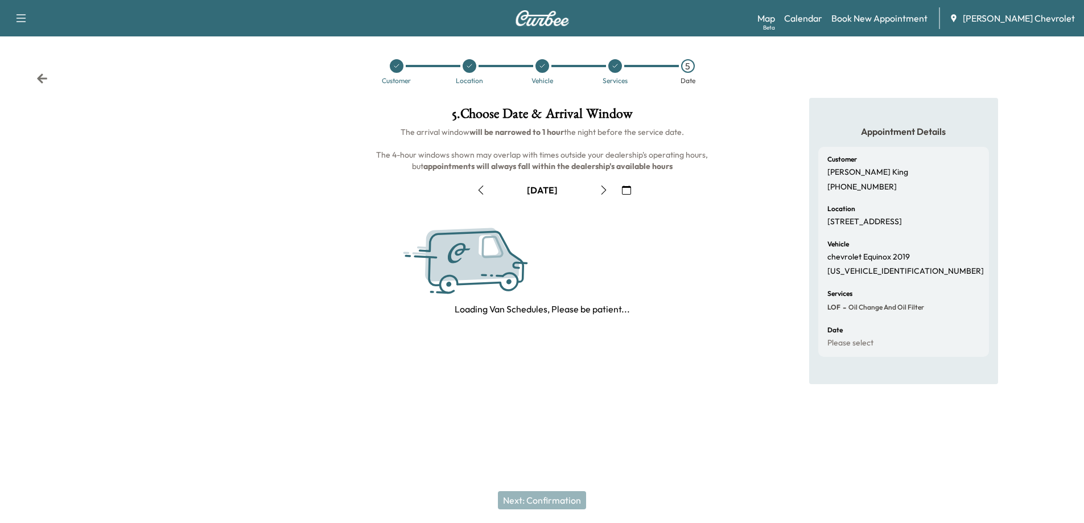
scroll to position [0, 0]
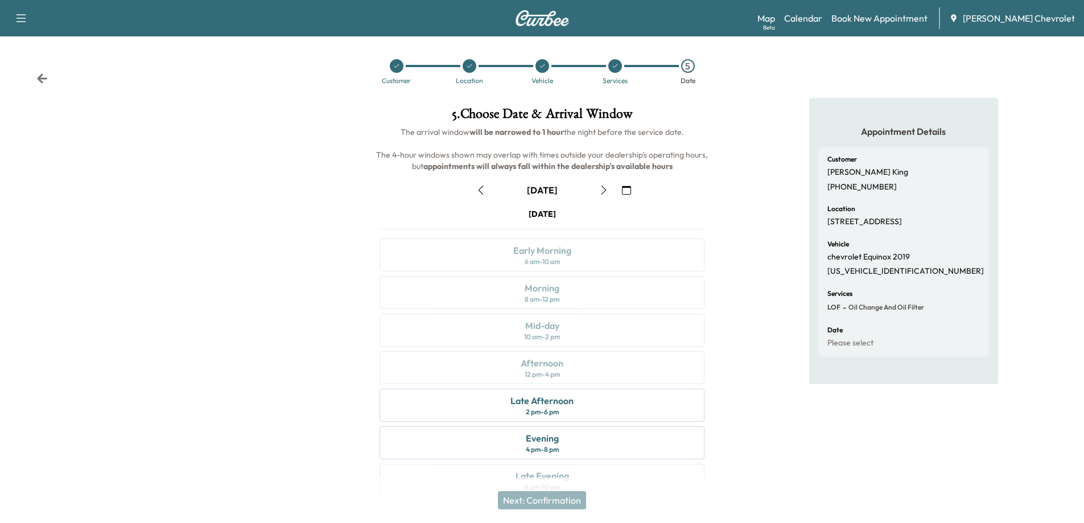
click at [479, 188] on icon "button" at bounding box center [480, 190] width 9 height 9
click at [604, 192] on icon "button" at bounding box center [603, 190] width 5 height 9
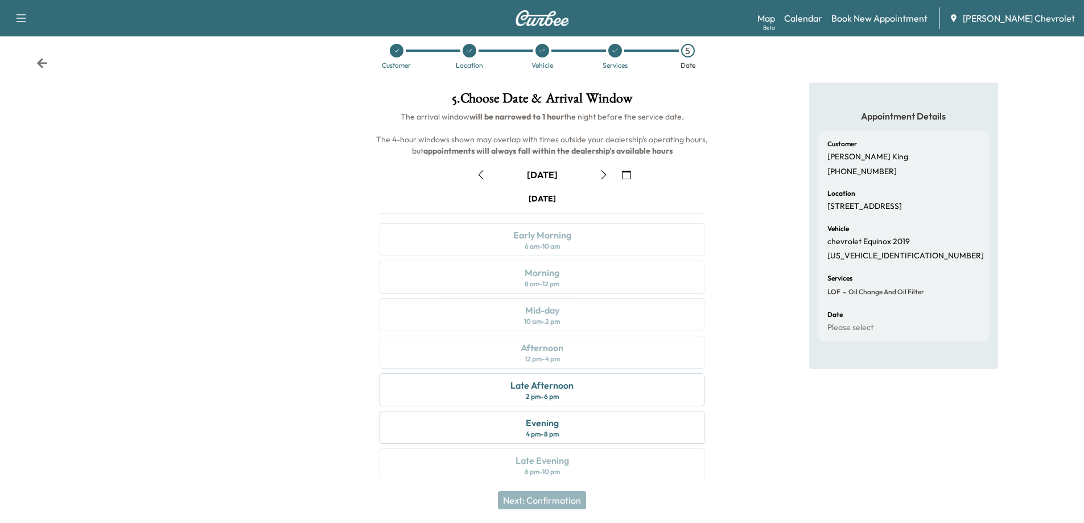
scroll to position [24, 0]
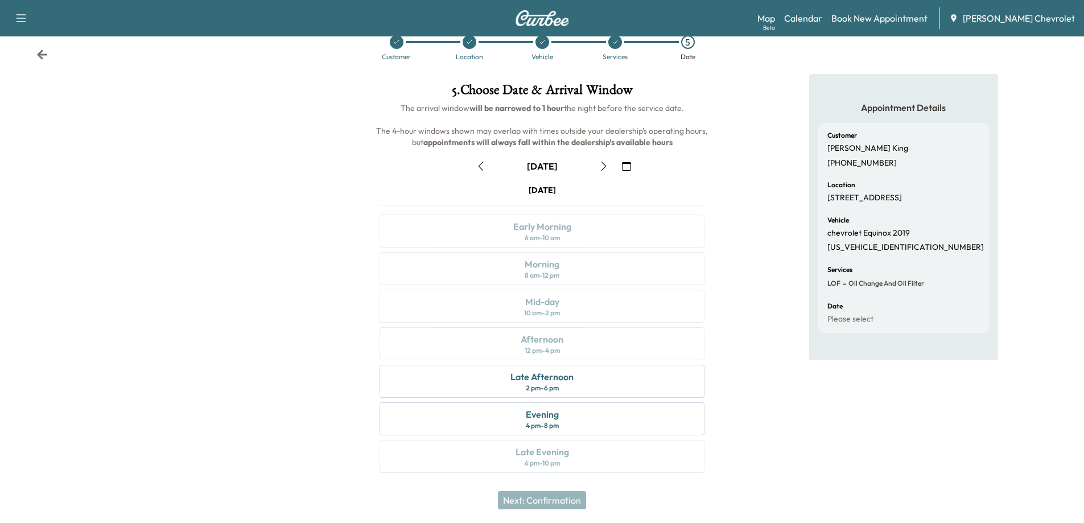
click at [603, 167] on icon "button" at bounding box center [603, 166] width 9 height 9
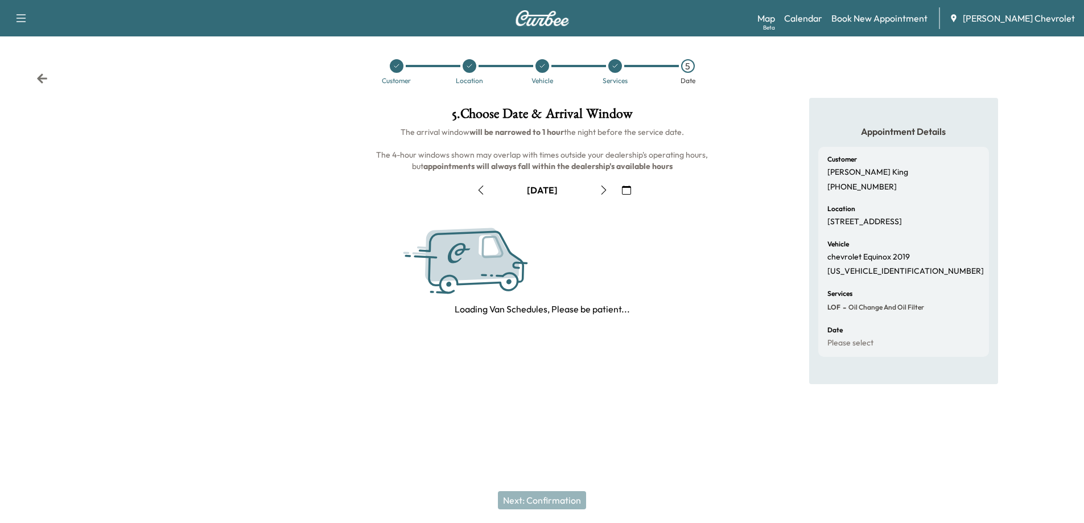
scroll to position [0, 0]
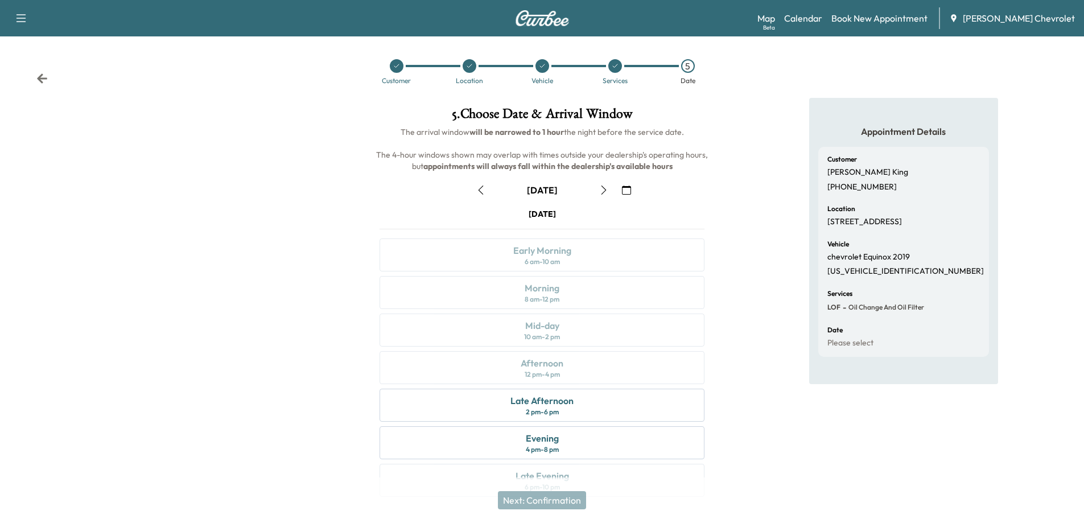
click at [605, 192] on icon "button" at bounding box center [603, 190] width 9 height 9
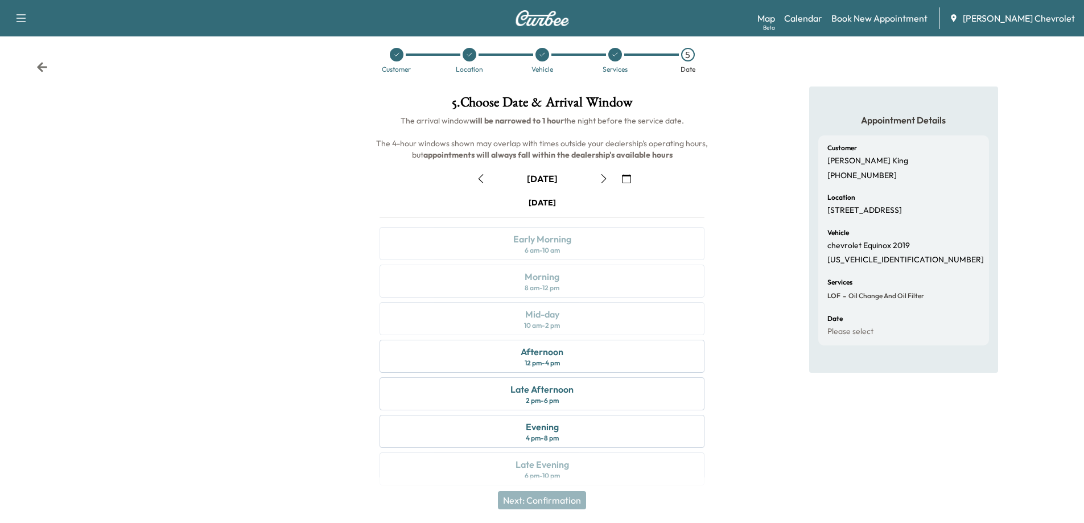
scroll to position [24, 0]
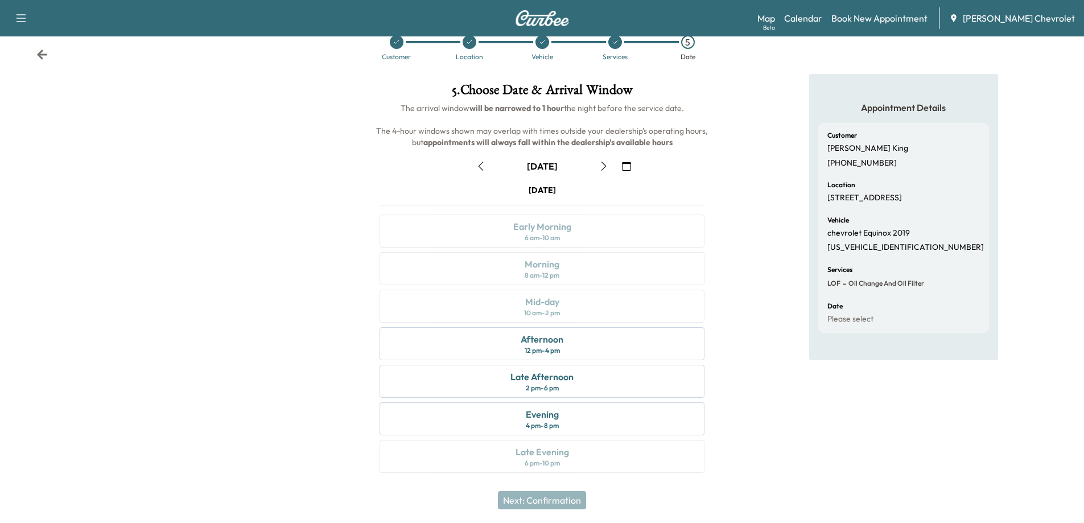
click at [607, 166] on icon "button" at bounding box center [603, 166] width 9 height 9
click at [478, 165] on icon "button" at bounding box center [480, 166] width 9 height 9
click at [479, 165] on icon "button" at bounding box center [480, 166] width 9 height 9
click at [481, 162] on icon "button" at bounding box center [480, 166] width 9 height 9
click at [481, 165] on icon "button" at bounding box center [480, 166] width 9 height 9
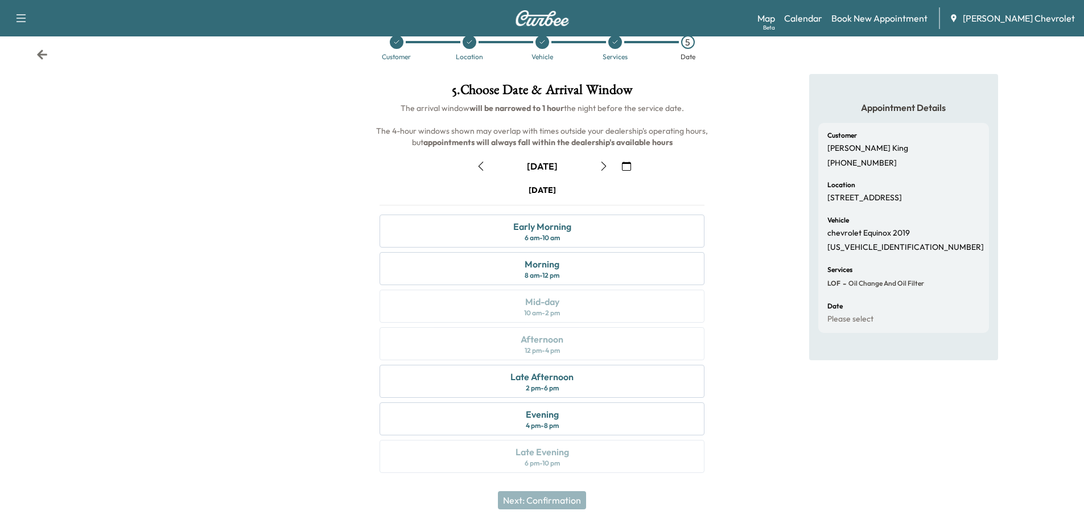
click at [603, 166] on icon "button" at bounding box center [603, 166] width 9 height 9
click at [483, 164] on icon "button" at bounding box center [480, 166] width 9 height 9
click at [604, 163] on icon "button" at bounding box center [603, 166] width 9 height 9
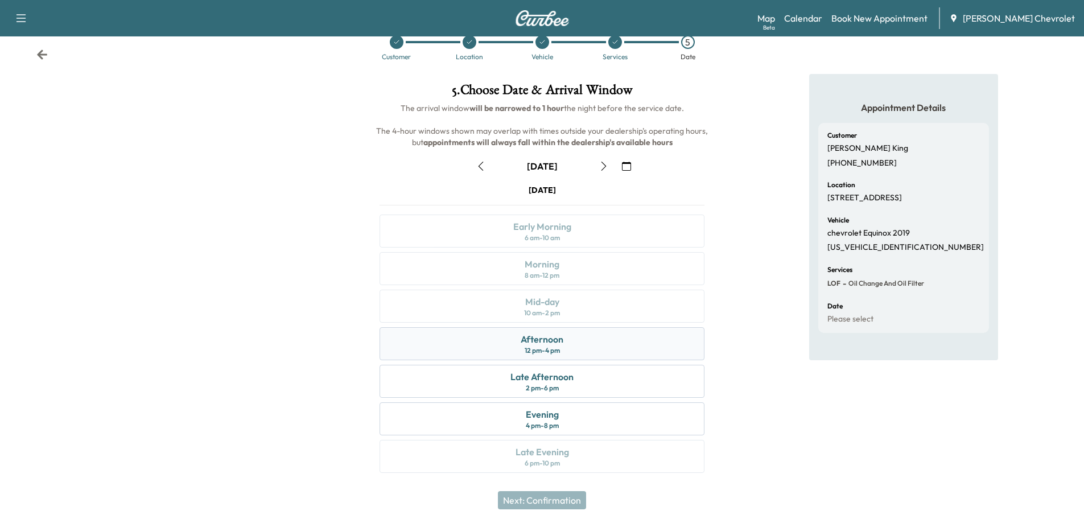
click at [571, 346] on div "Afternoon 12 pm - 4 pm" at bounding box center [542, 343] width 325 height 33
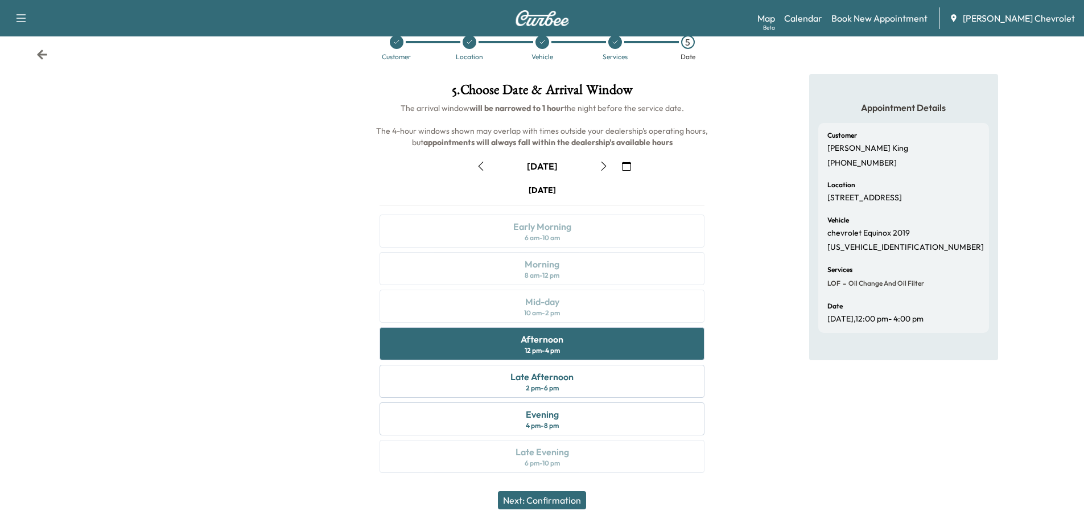
click at [578, 499] on button "Next: Confirmation" at bounding box center [542, 500] width 88 height 18
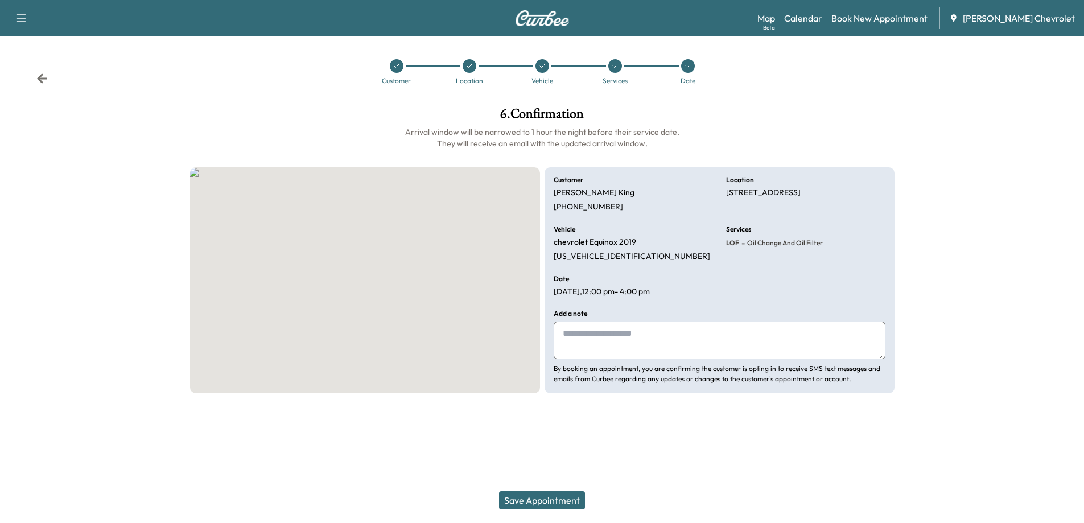
scroll to position [0, 0]
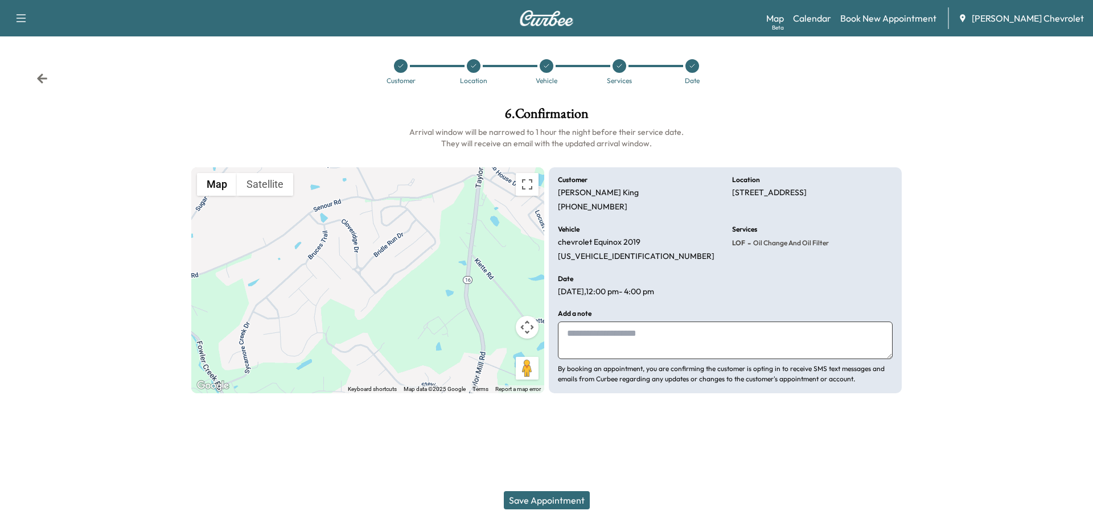
click at [616, 64] on icon at bounding box center [619, 66] width 7 height 7
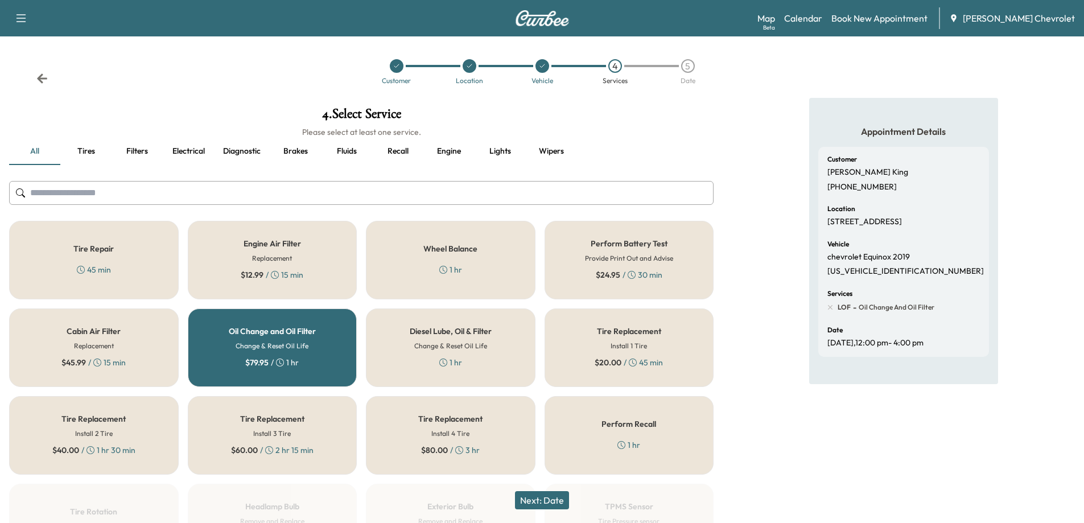
click at [685, 65] on div "5" at bounding box center [688, 66] width 14 height 14
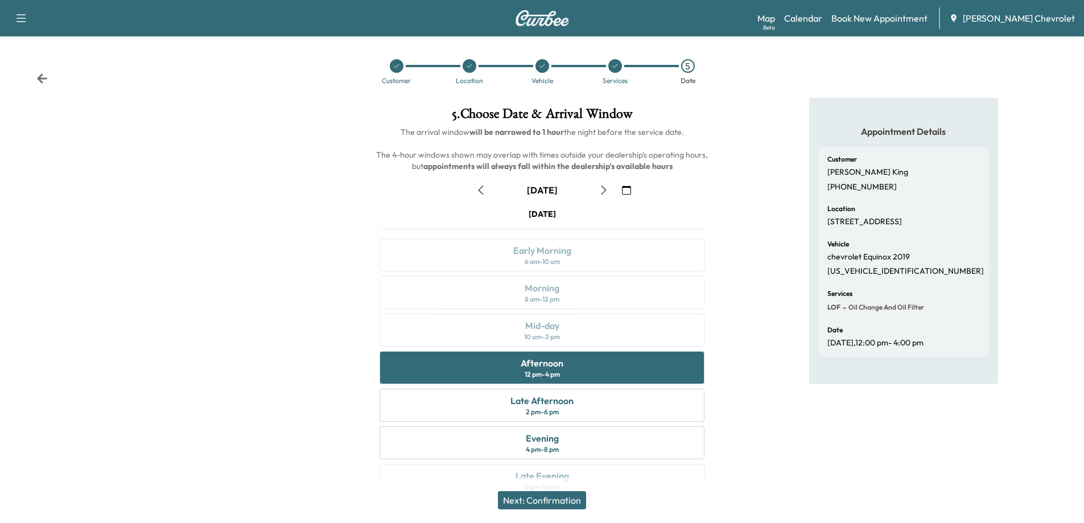
click at [556, 503] on button "Next: Confirmation" at bounding box center [542, 500] width 88 height 18
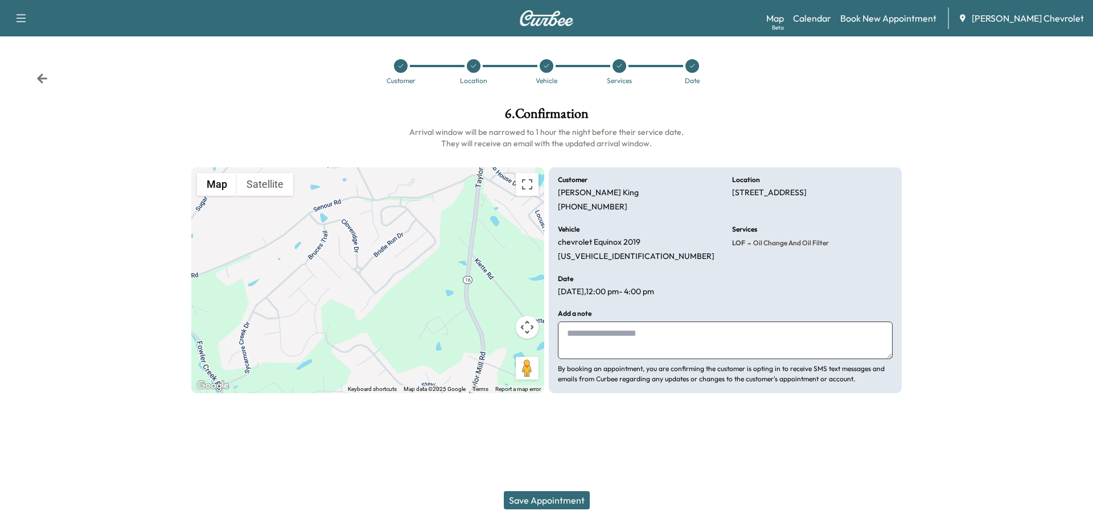
click at [551, 500] on button "Save Appointment" at bounding box center [547, 500] width 86 height 18
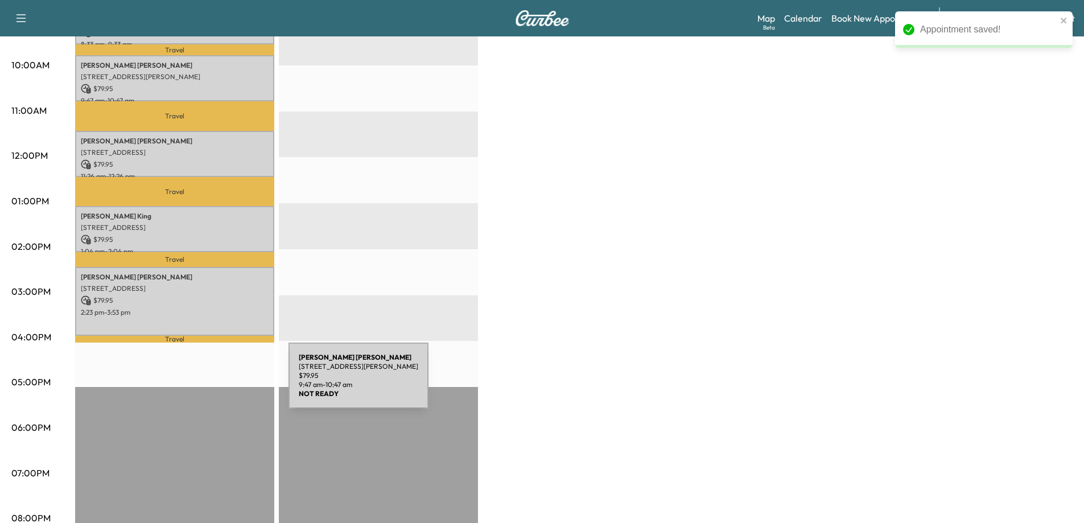
scroll to position [398, 0]
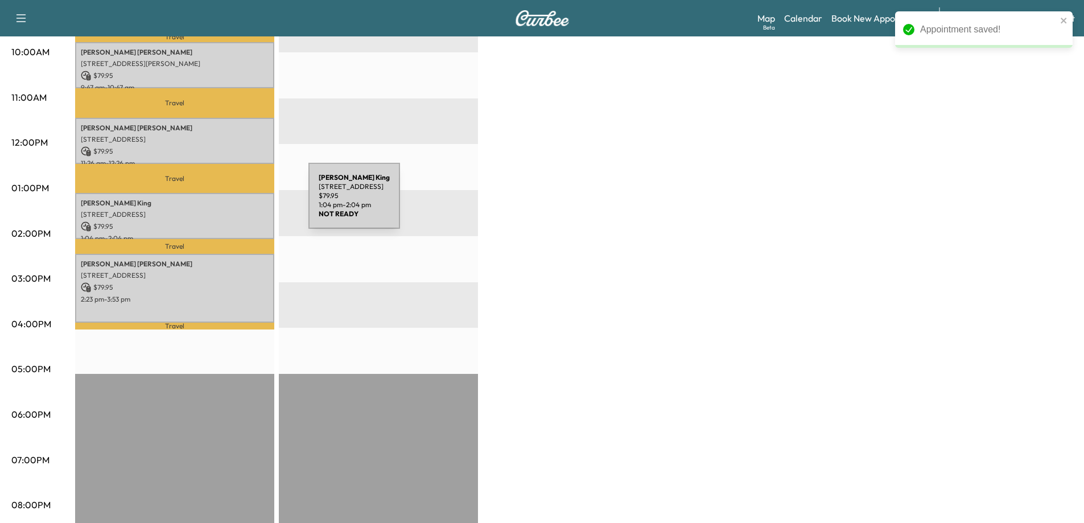
click at [223, 203] on p "[PERSON_NAME]" at bounding box center [175, 203] width 188 height 9
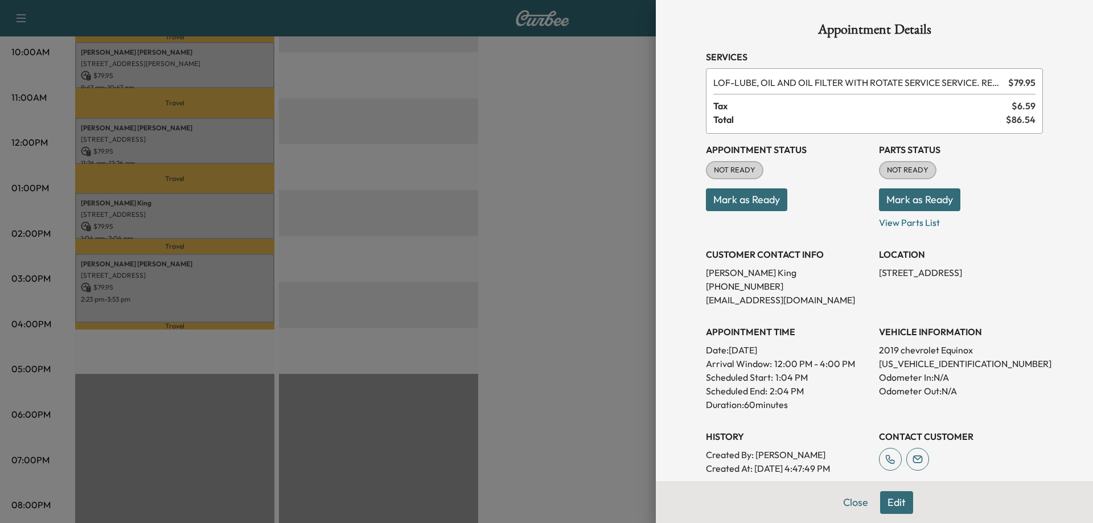
click at [590, 253] on div at bounding box center [546, 261] width 1093 height 523
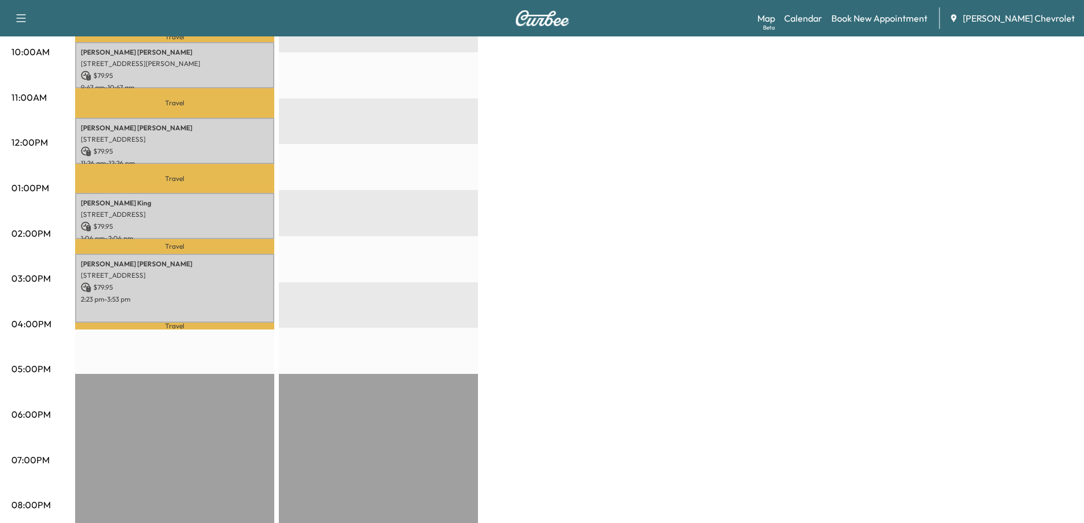
click at [0, 435] on div "Mobile Service Schedule View and update your mobile appointment schedule. [DATE…" at bounding box center [542, 126] width 1084 height 977
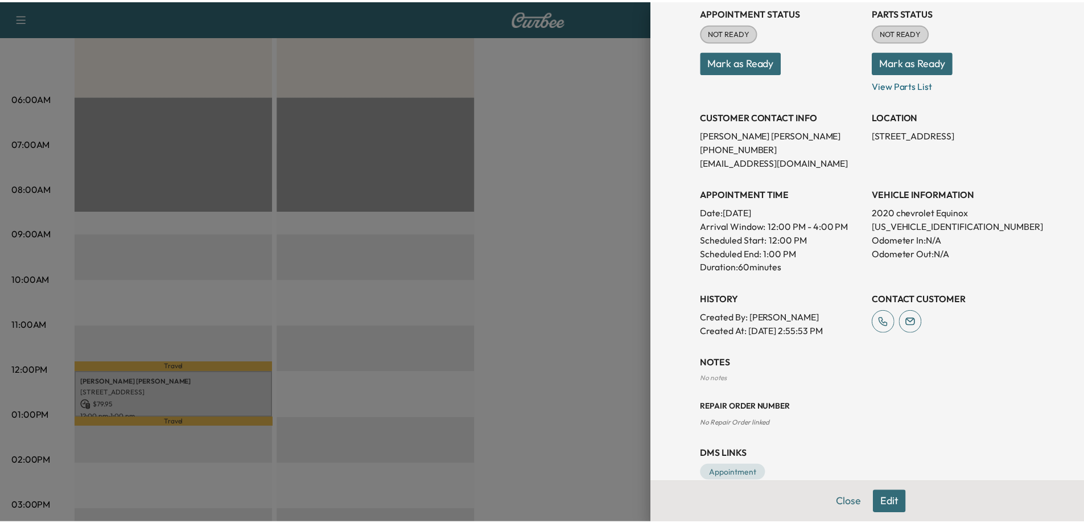
scroll to position [160, 0]
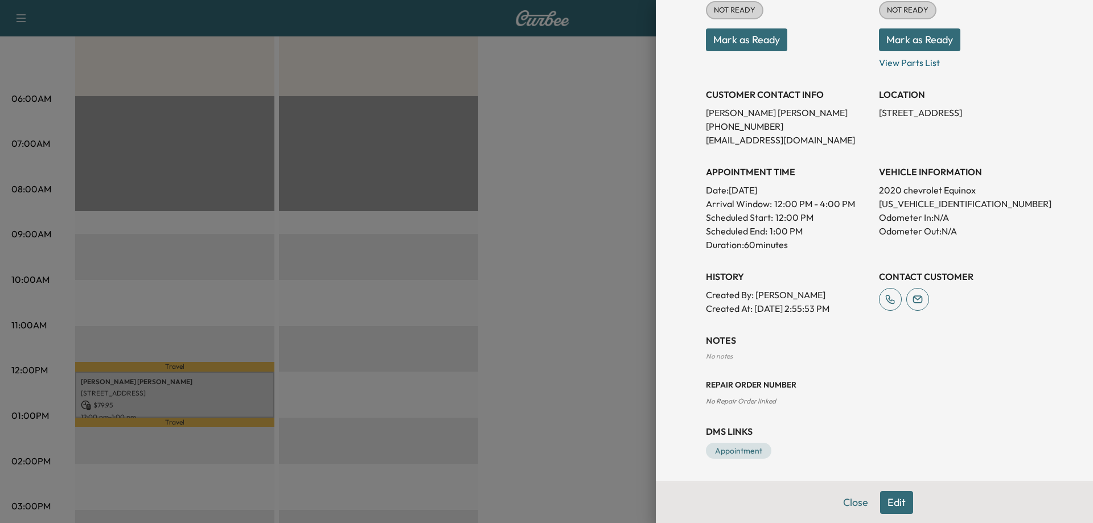
click at [616, 394] on div at bounding box center [546, 261] width 1093 height 523
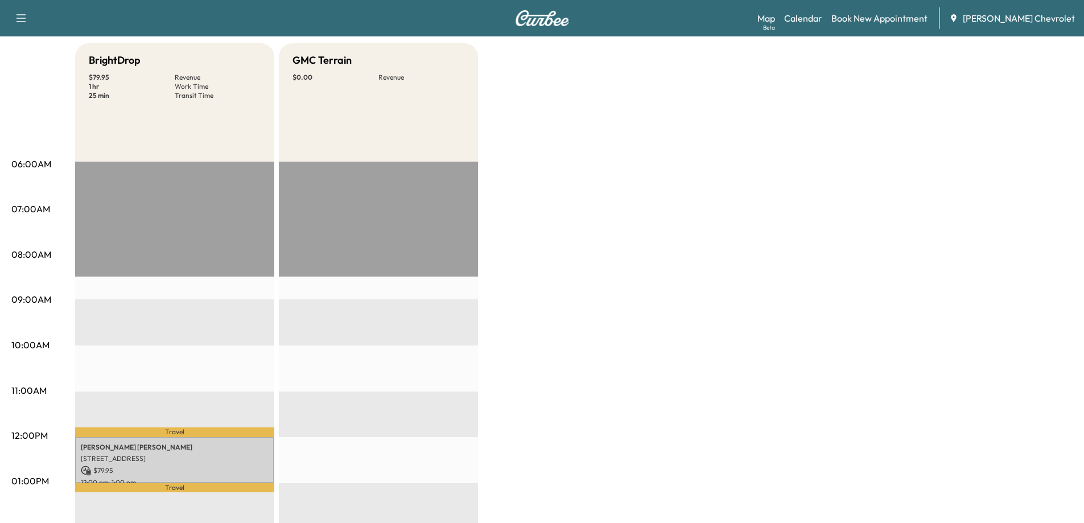
scroll to position [0, 0]
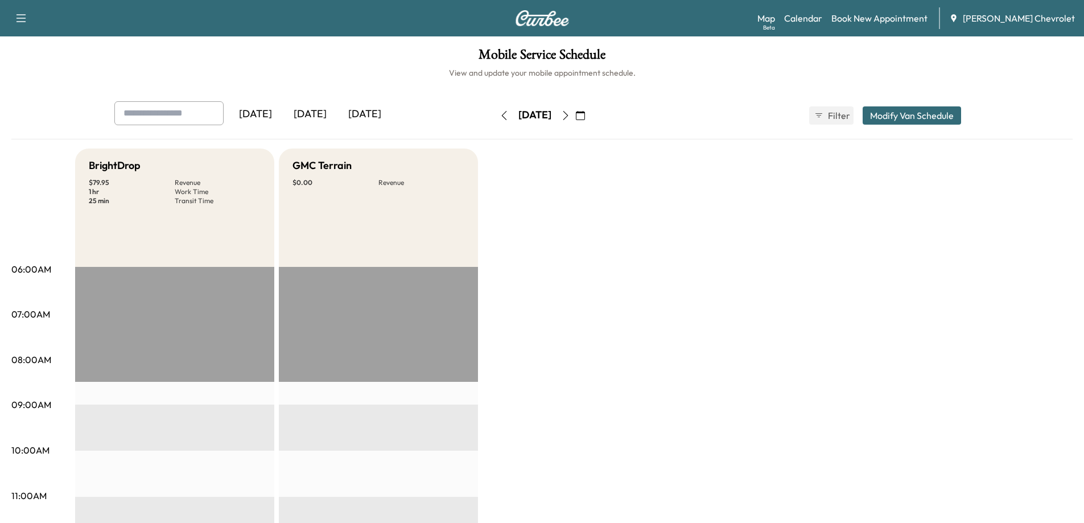
click at [570, 117] on icon "button" at bounding box center [565, 115] width 9 height 9
click at [495, 120] on button "button" at bounding box center [504, 115] width 19 height 18
click at [500, 112] on icon "button" at bounding box center [504, 115] width 9 height 9
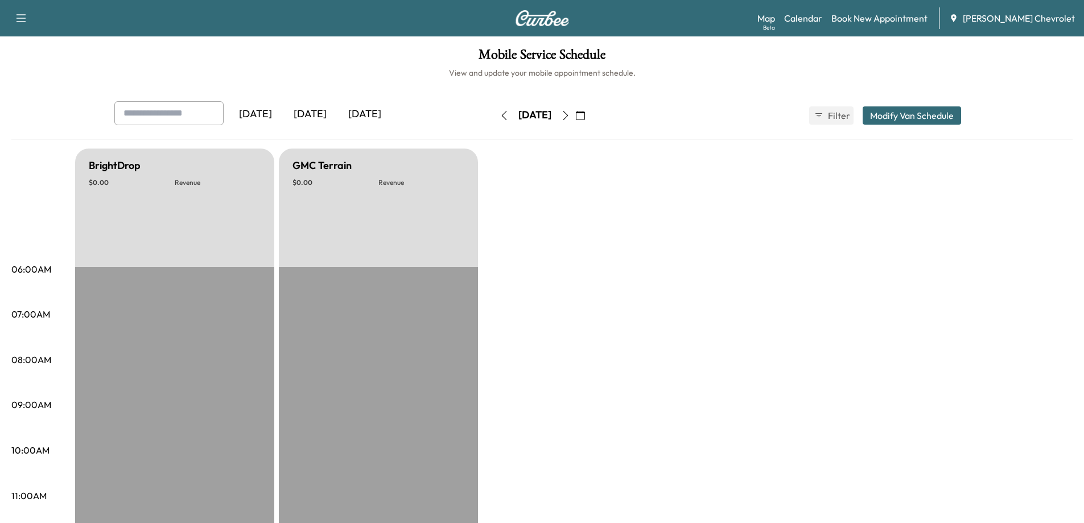
click at [570, 111] on icon "button" at bounding box center [565, 115] width 9 height 9
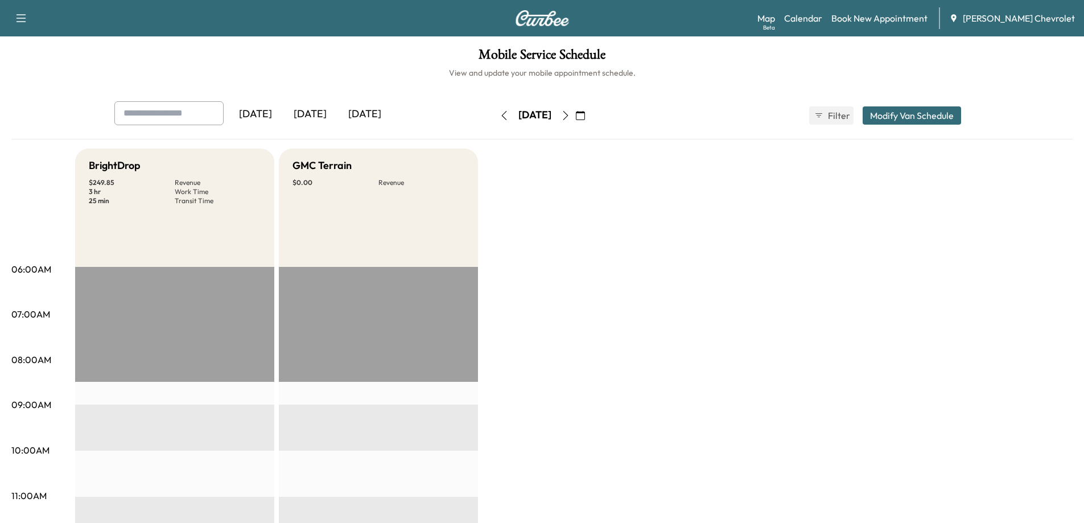
click at [570, 114] on icon "button" at bounding box center [565, 115] width 9 height 9
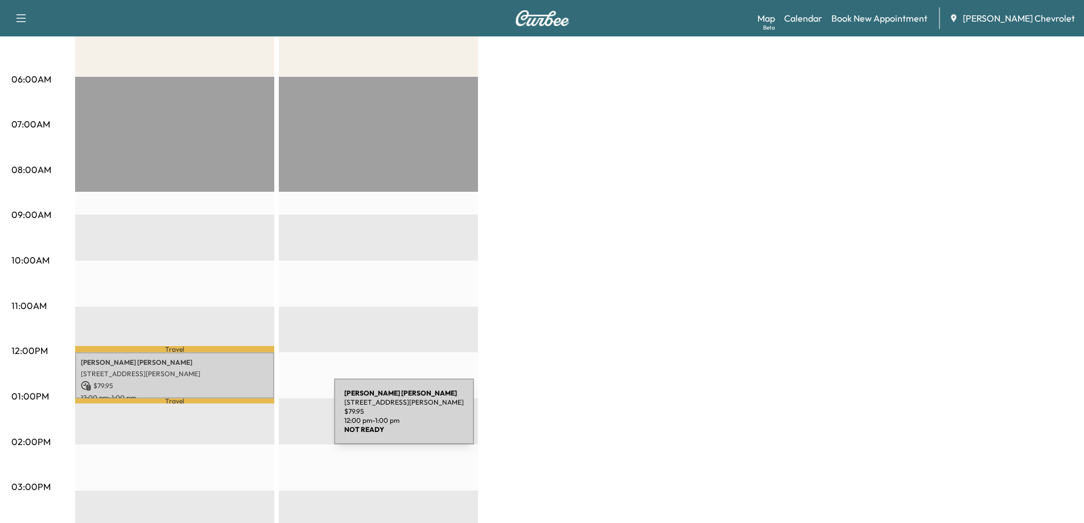
scroll to position [285, 0]
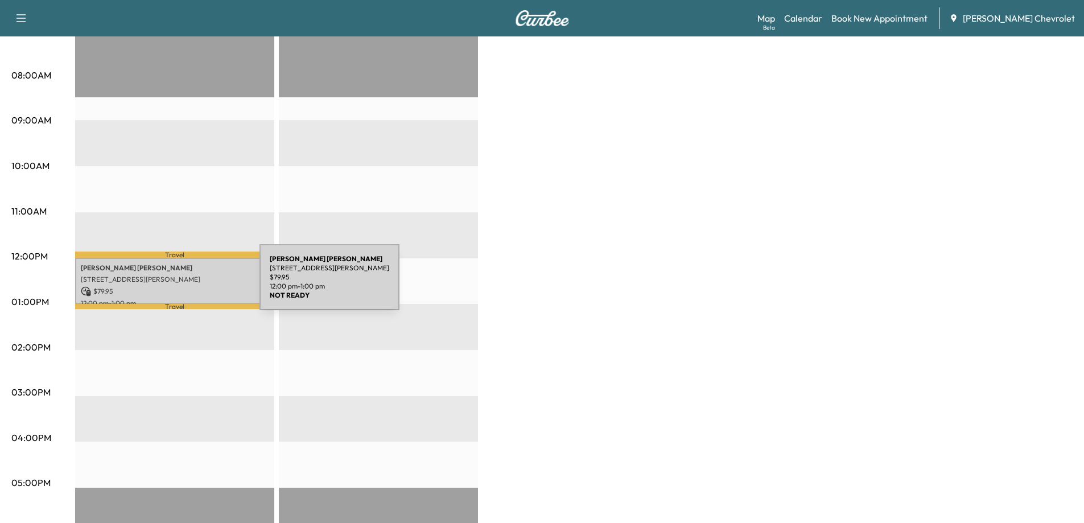
click at [174, 286] on p "$ 79.95" at bounding box center [175, 291] width 188 height 10
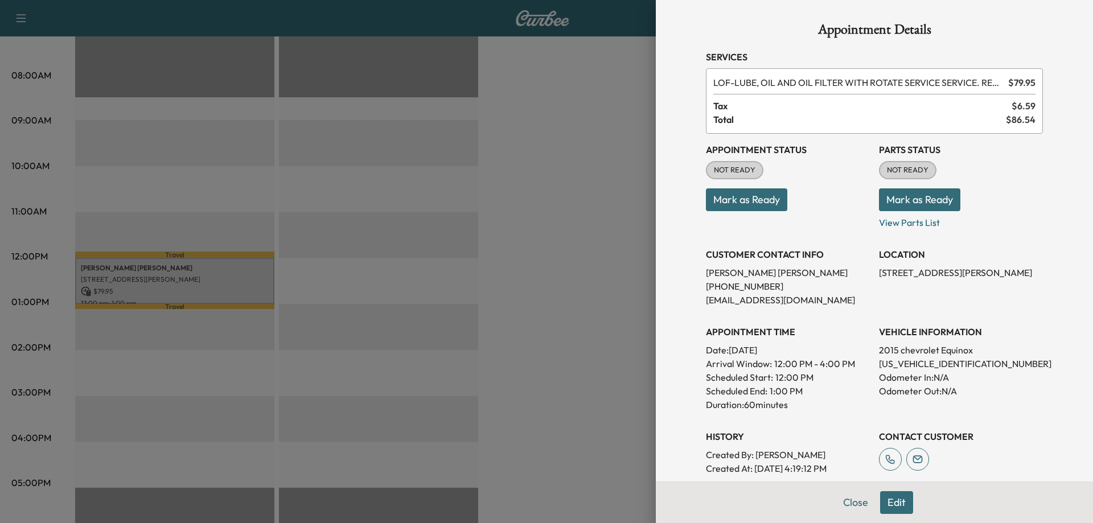
click at [666, 355] on div "Appointment Details Services LOF - LUBE, OIL AND OIL FILTER WITH ROTATE SERVICE…" at bounding box center [874, 261] width 437 height 523
click at [614, 252] on div at bounding box center [546, 261] width 1093 height 523
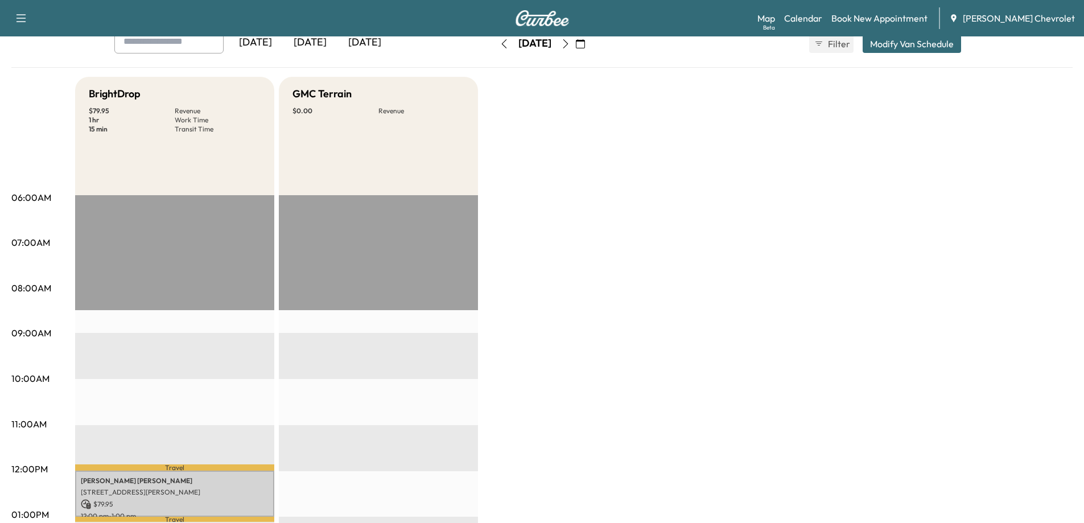
scroll to position [76, 0]
